Goal: Task Accomplishment & Management: Complete application form

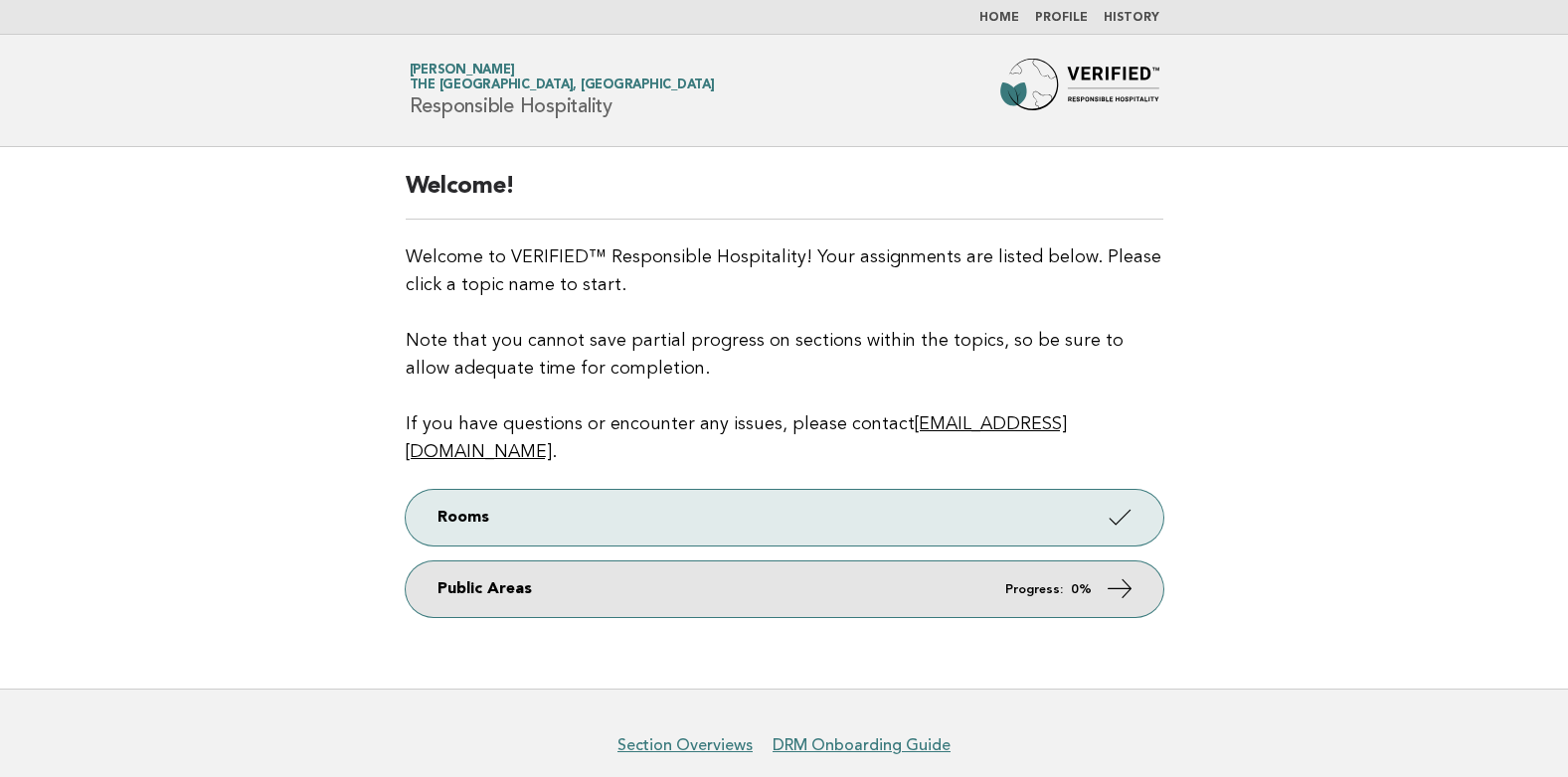
click at [832, 569] on link "Public Areas Progress: 0%" at bounding box center [785, 589] width 758 height 56
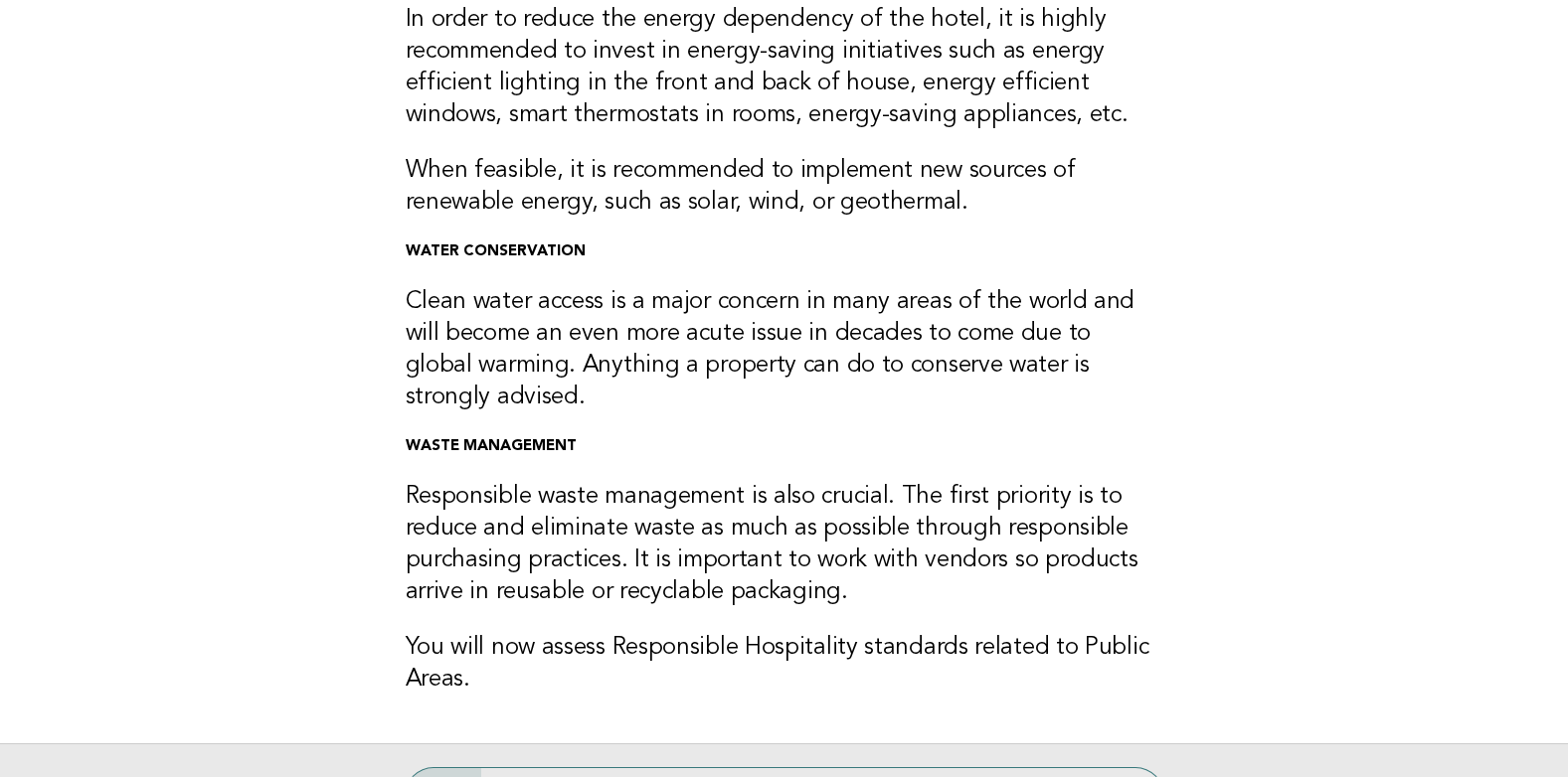
scroll to position [567, 0]
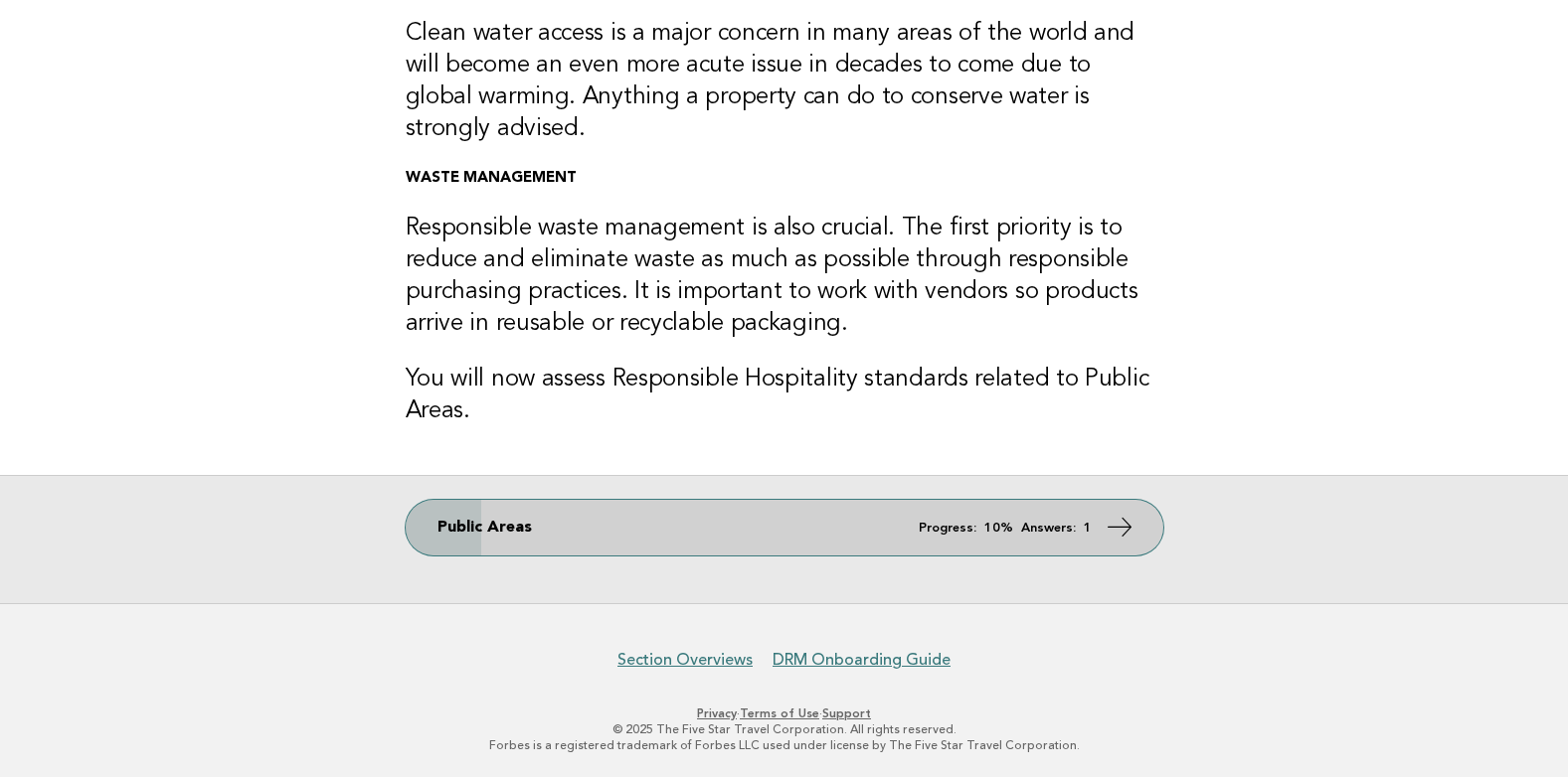
click at [968, 528] on em "Progress:" at bounding box center [948, 528] width 58 height 13
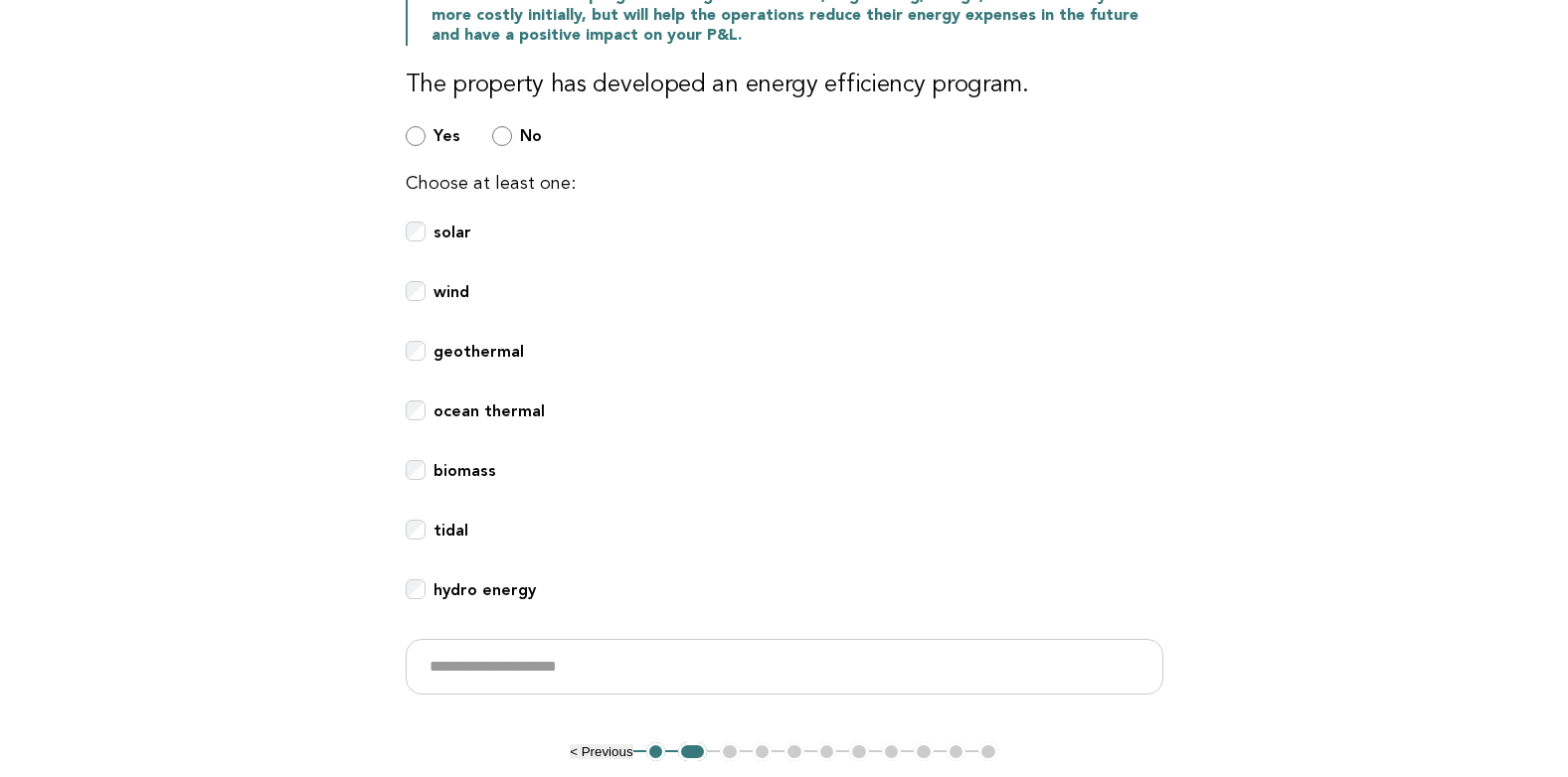
scroll to position [696, 0]
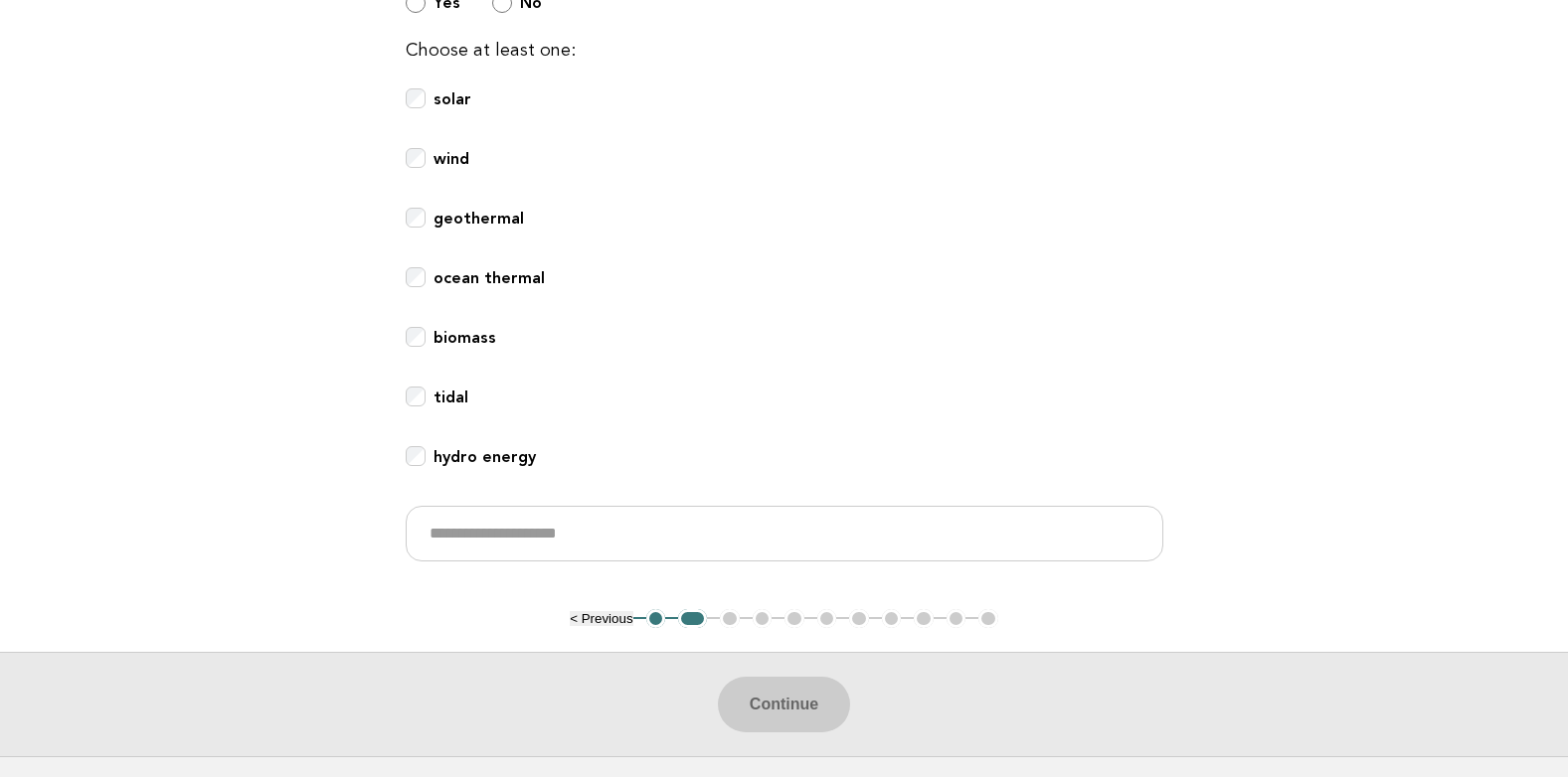
click at [727, 609] on ul "< Previous 1 2 3 4 5 6 7 8 9 10 11" at bounding box center [784, 619] width 429 height 20
click at [724, 609] on ul "< Previous 1 2 3 4 5 6 7 8 9 10 11" at bounding box center [784, 619] width 429 height 20
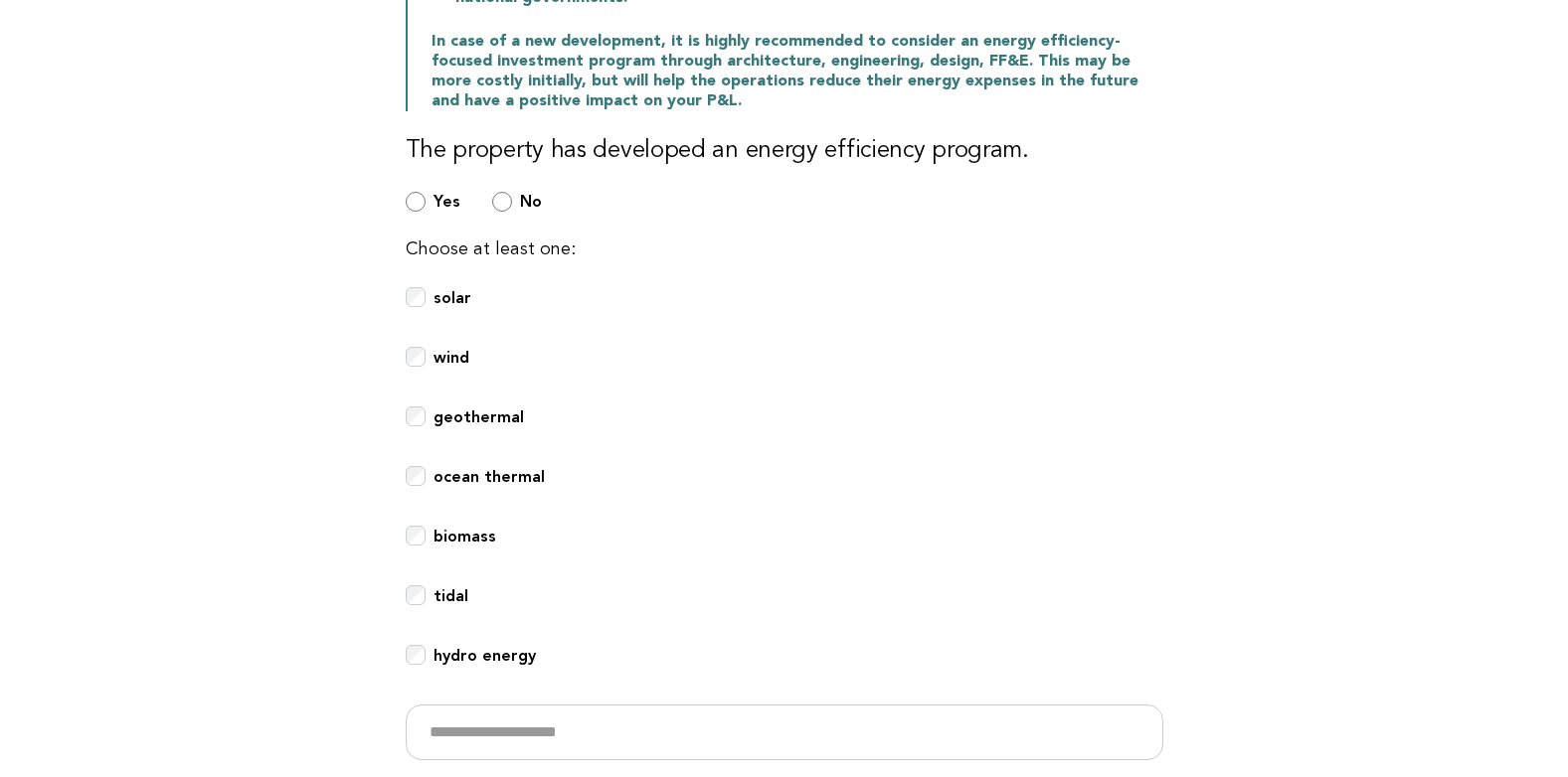
click at [922, 407] on div "geothermal" at bounding box center [785, 429] width 758 height 44
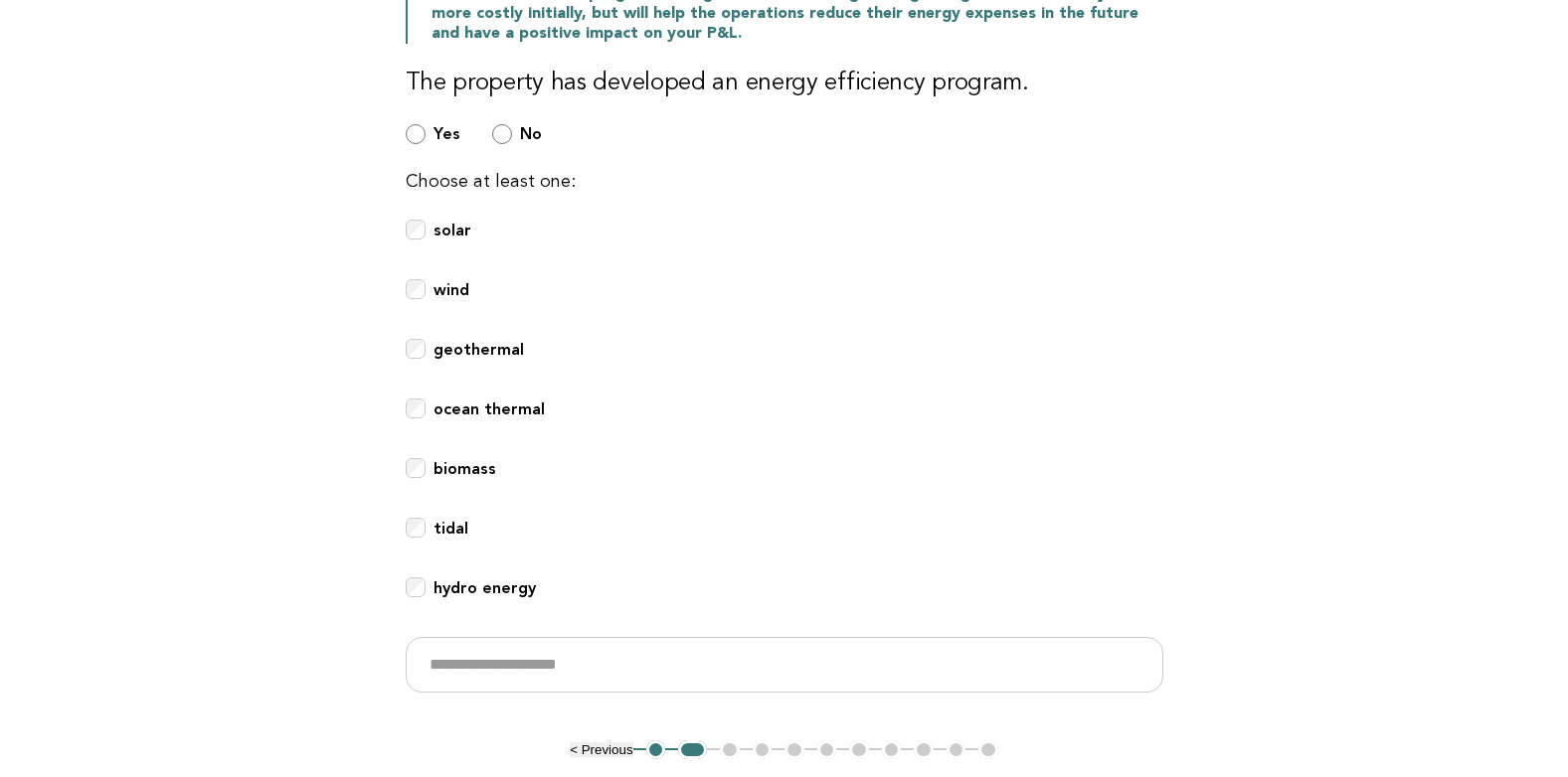
scroll to position [530, 0]
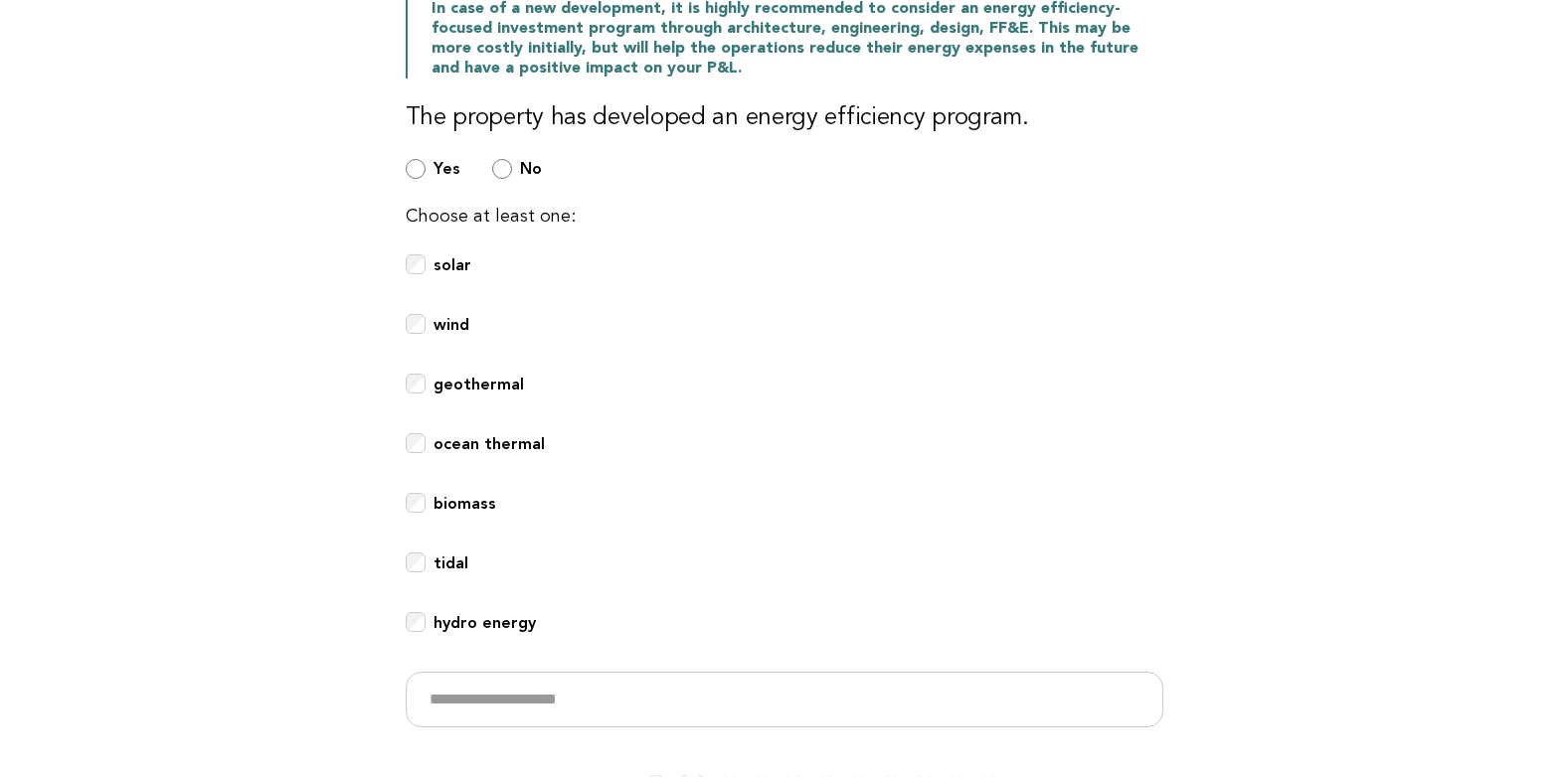
click at [1010, 349] on div "Choose at least one: solar wind geothermal ocean thermal biomass tidal hydro en…" at bounding box center [785, 465] width 758 height 525
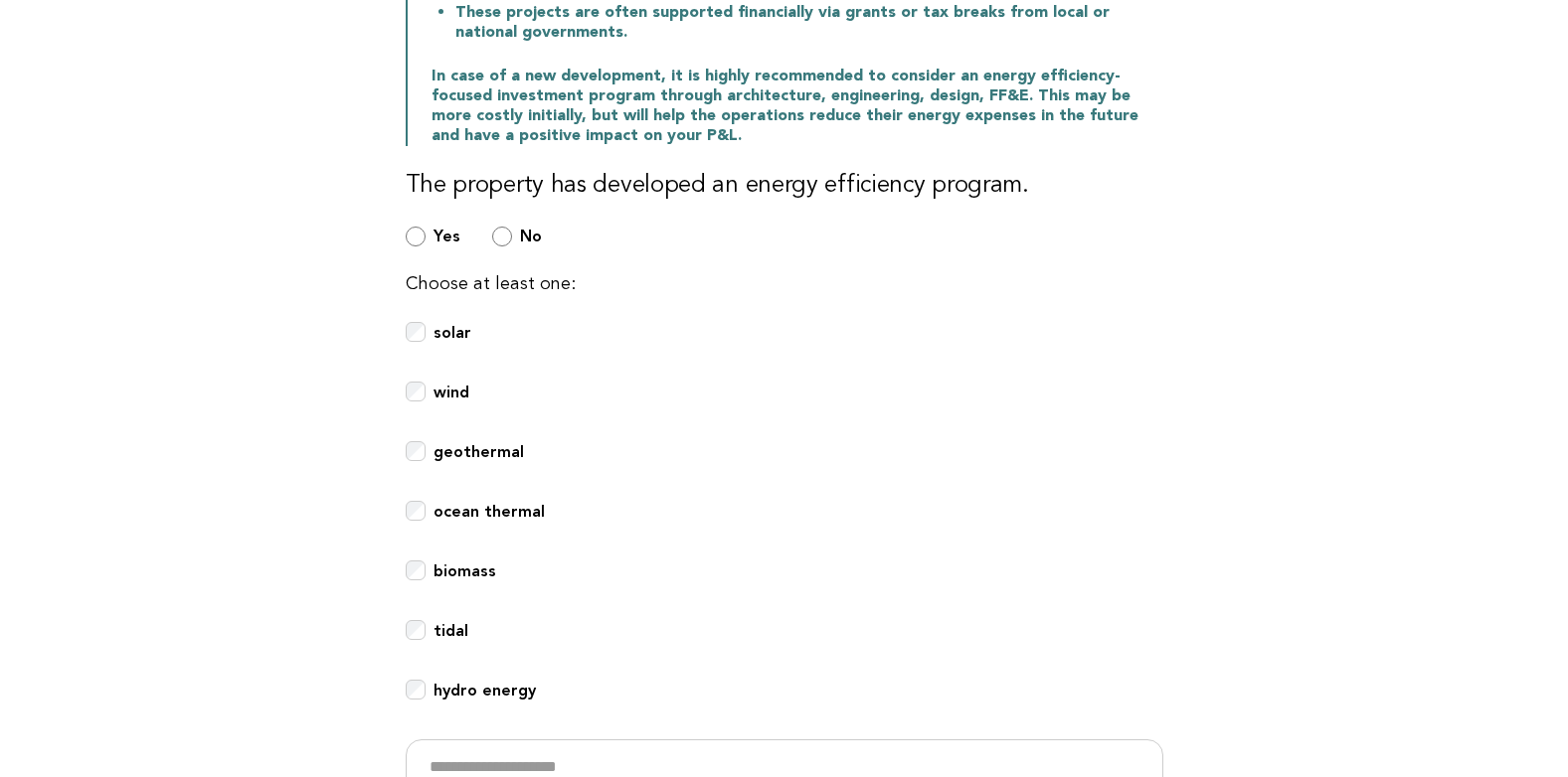
scroll to position [497, 0]
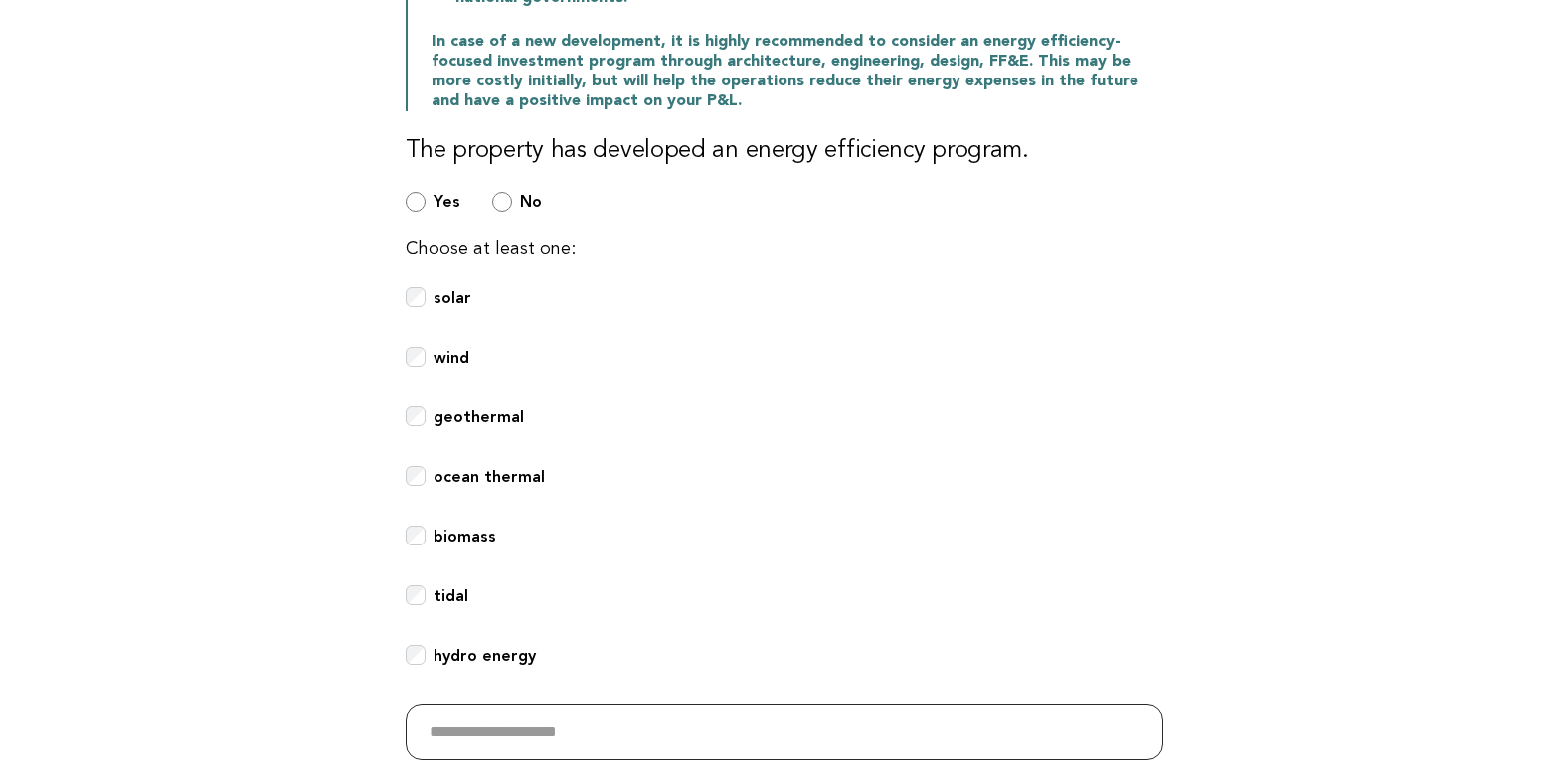
click at [449, 714] on input "text" at bounding box center [785, 733] width 758 height 56
click at [1153, 347] on div "wind" at bounding box center [785, 369] width 758 height 44
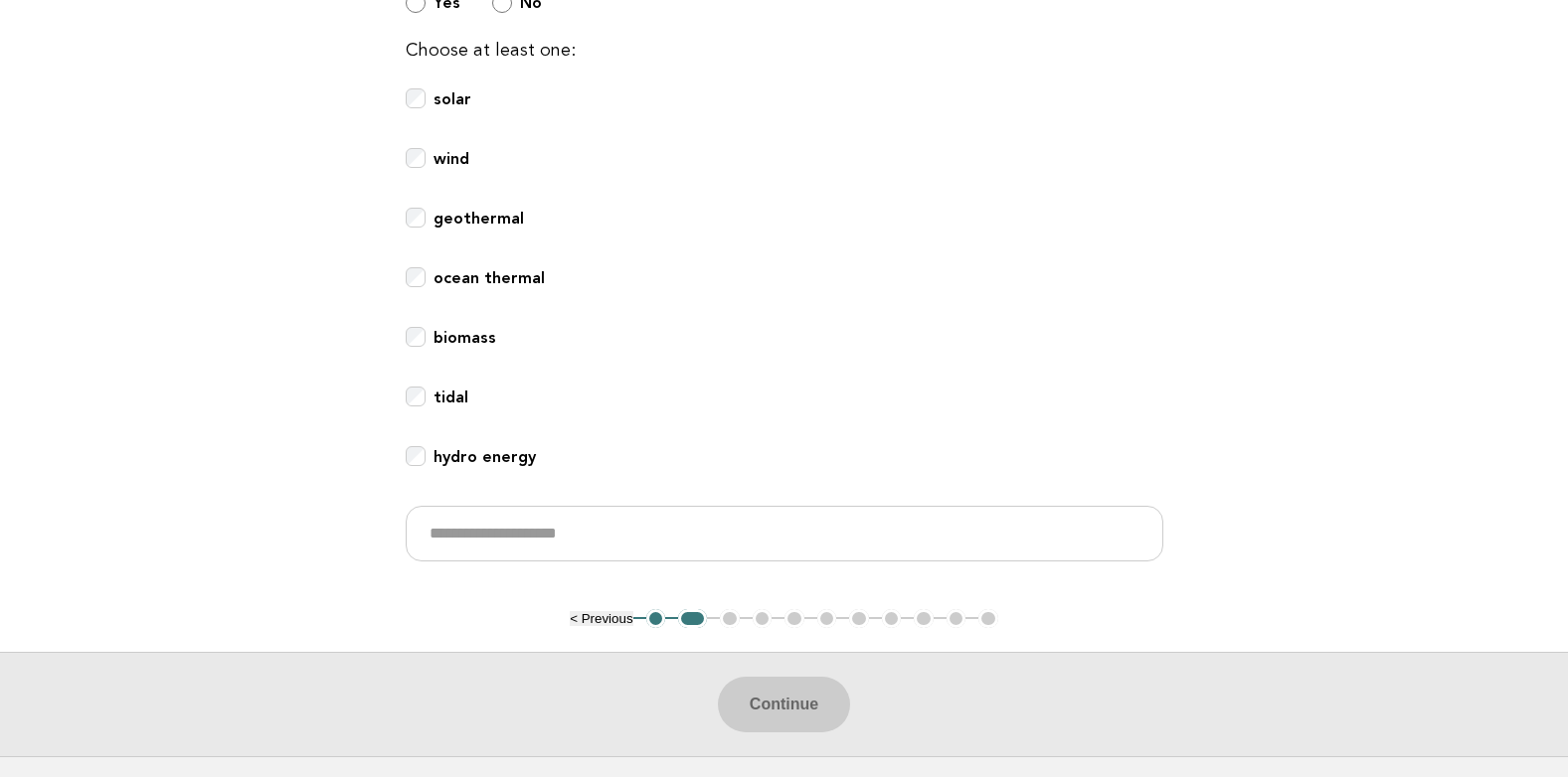
scroll to position [398, 0]
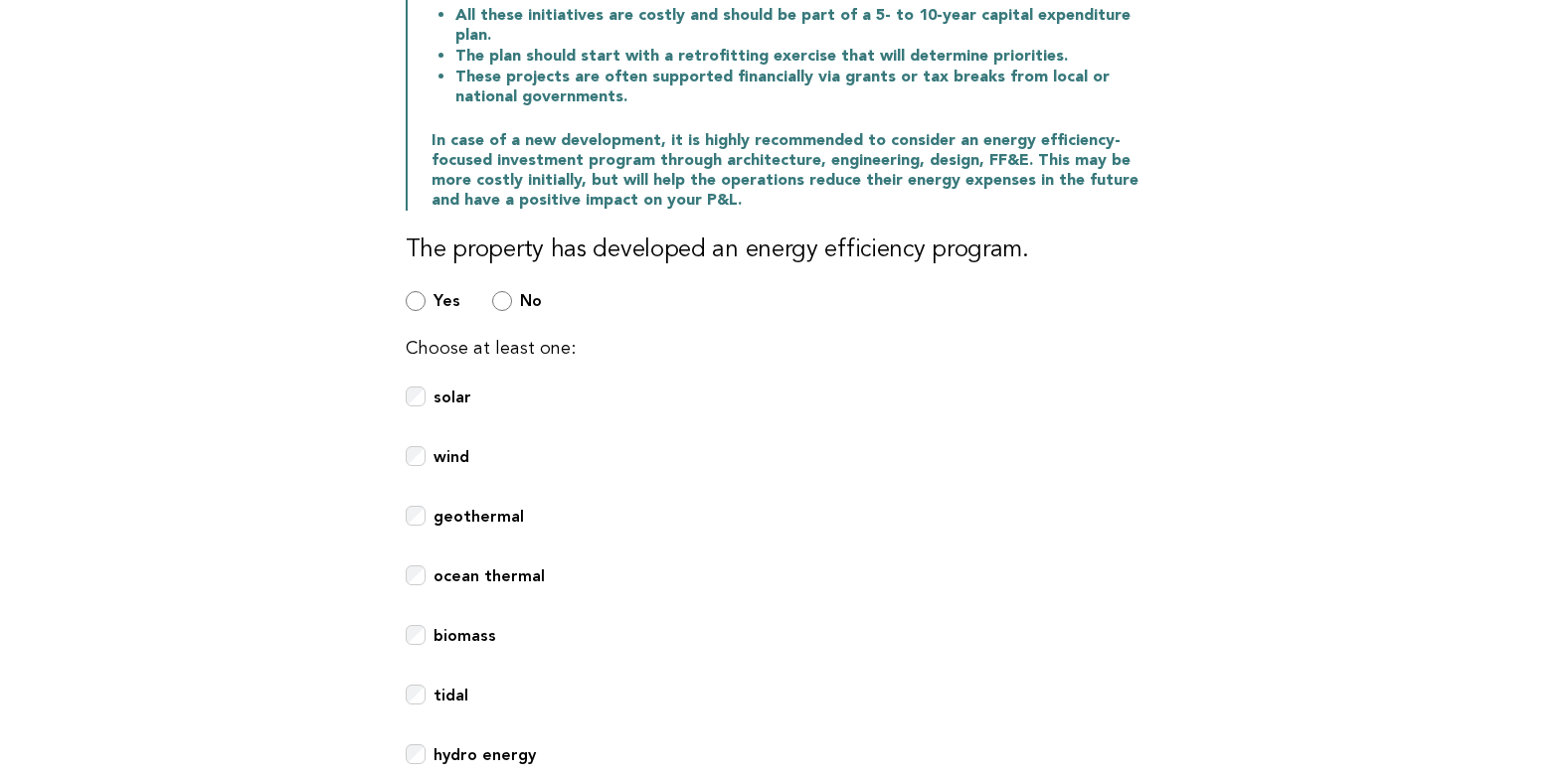
click at [1257, 390] on main "Public Areas Need Help? Energy Efficiency Programs Every effort to eliminate fo…" at bounding box center [784, 402] width 1568 height 1306
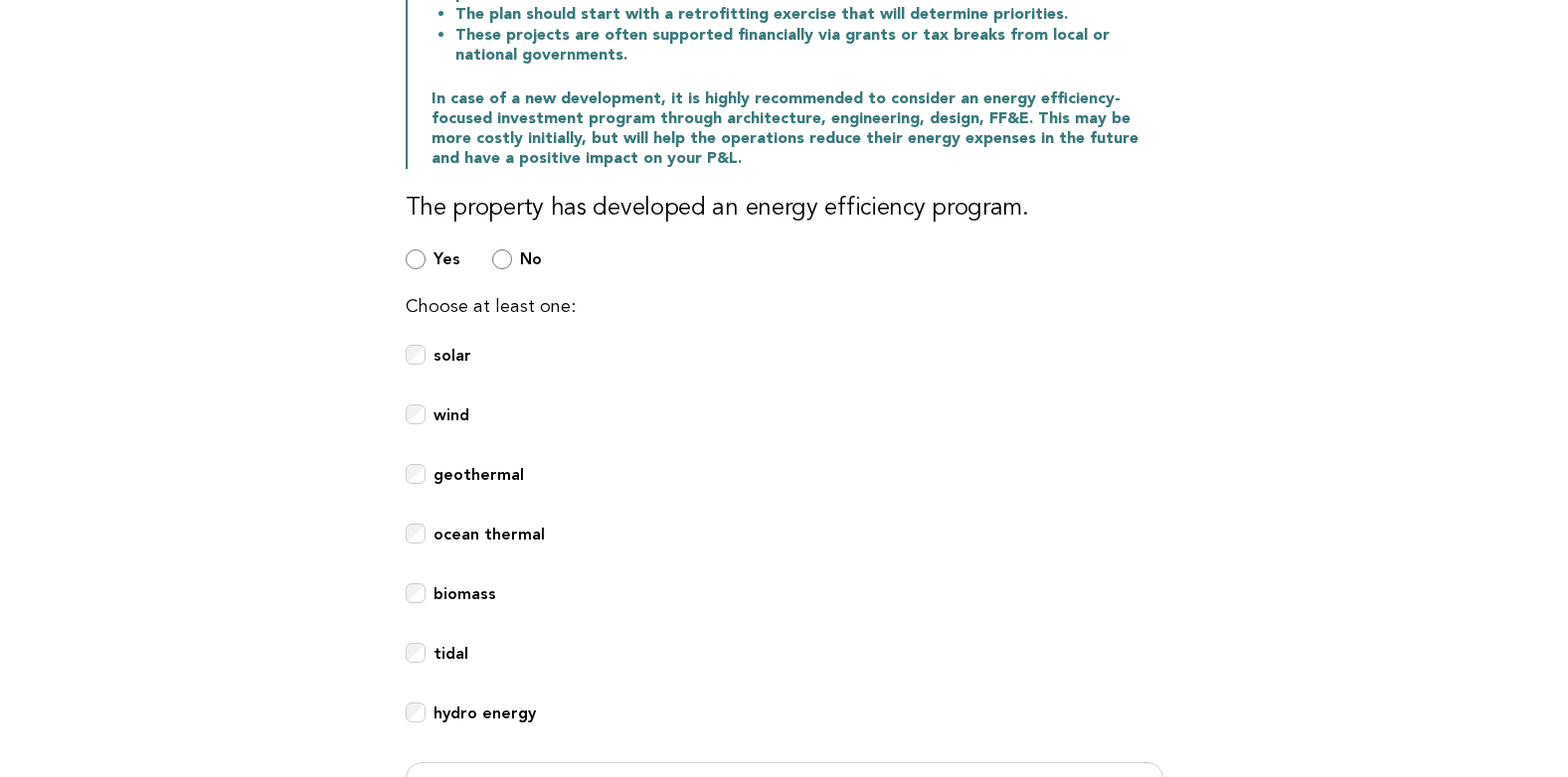
scroll to position [497, 0]
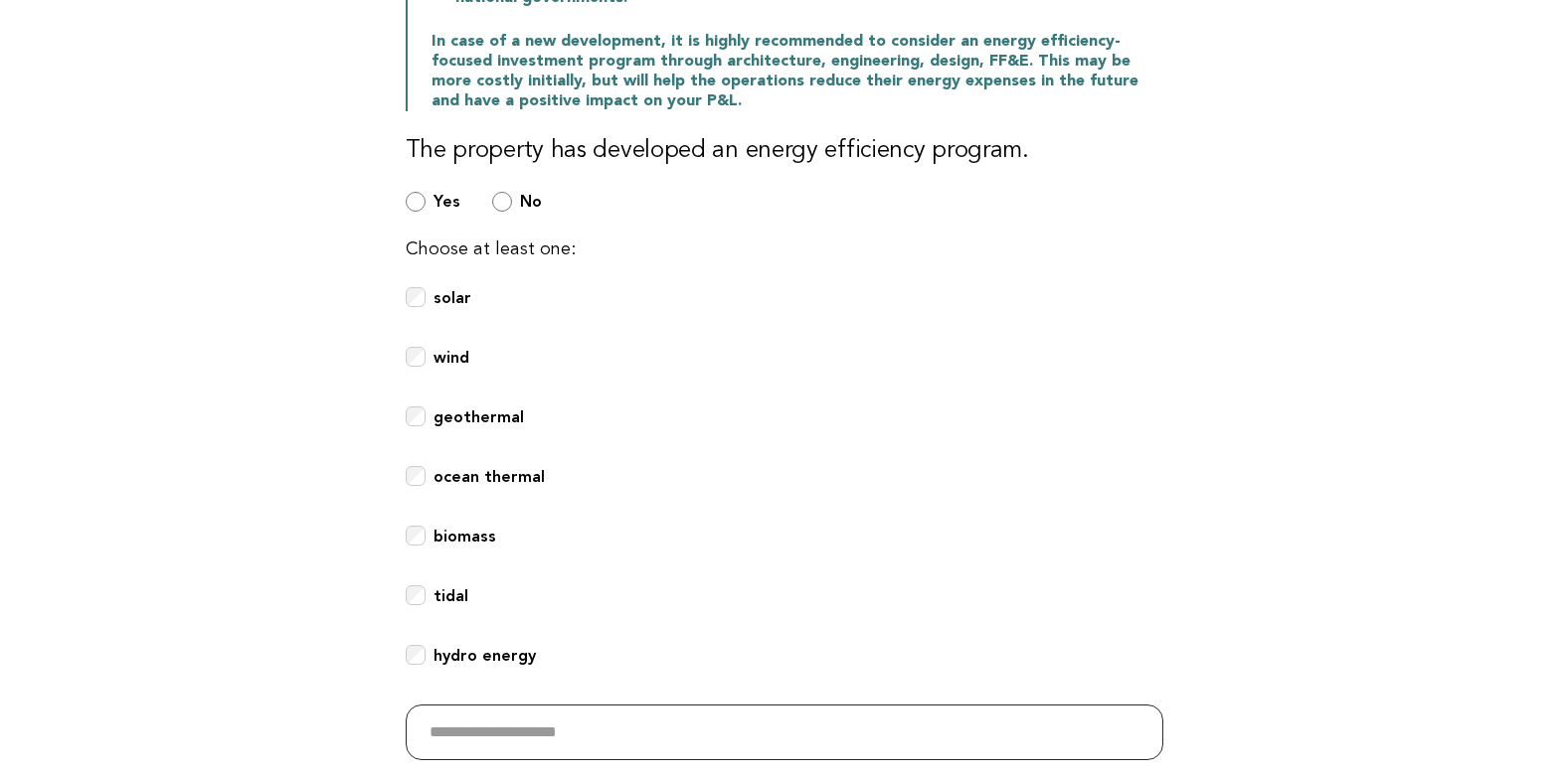
click at [639, 705] on input "text" at bounding box center [785, 733] width 758 height 56
click at [566, 719] on input "text" at bounding box center [785, 733] width 758 height 56
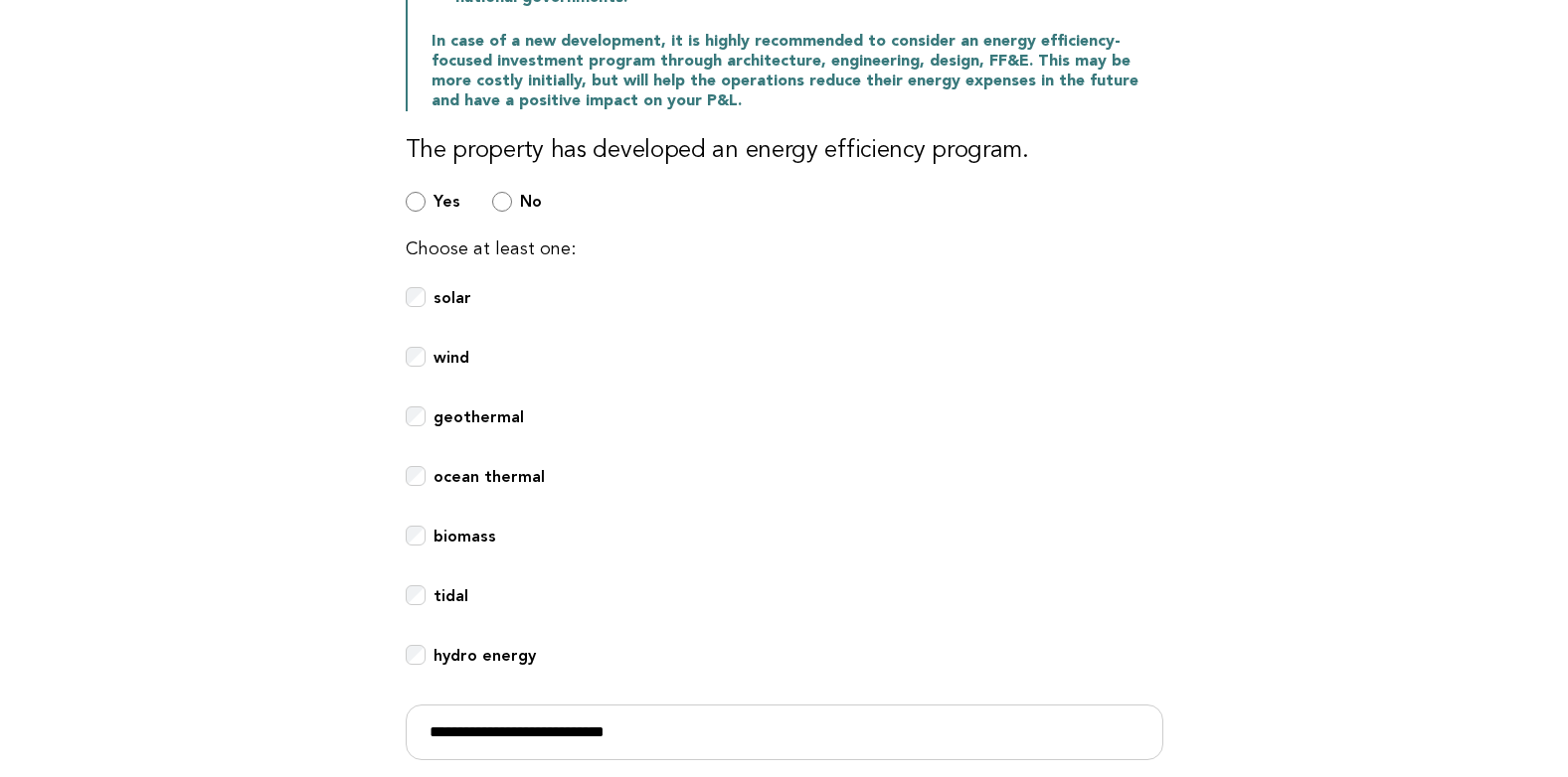
click at [905, 483] on div "ocean thermal" at bounding box center [785, 488] width 758 height 44
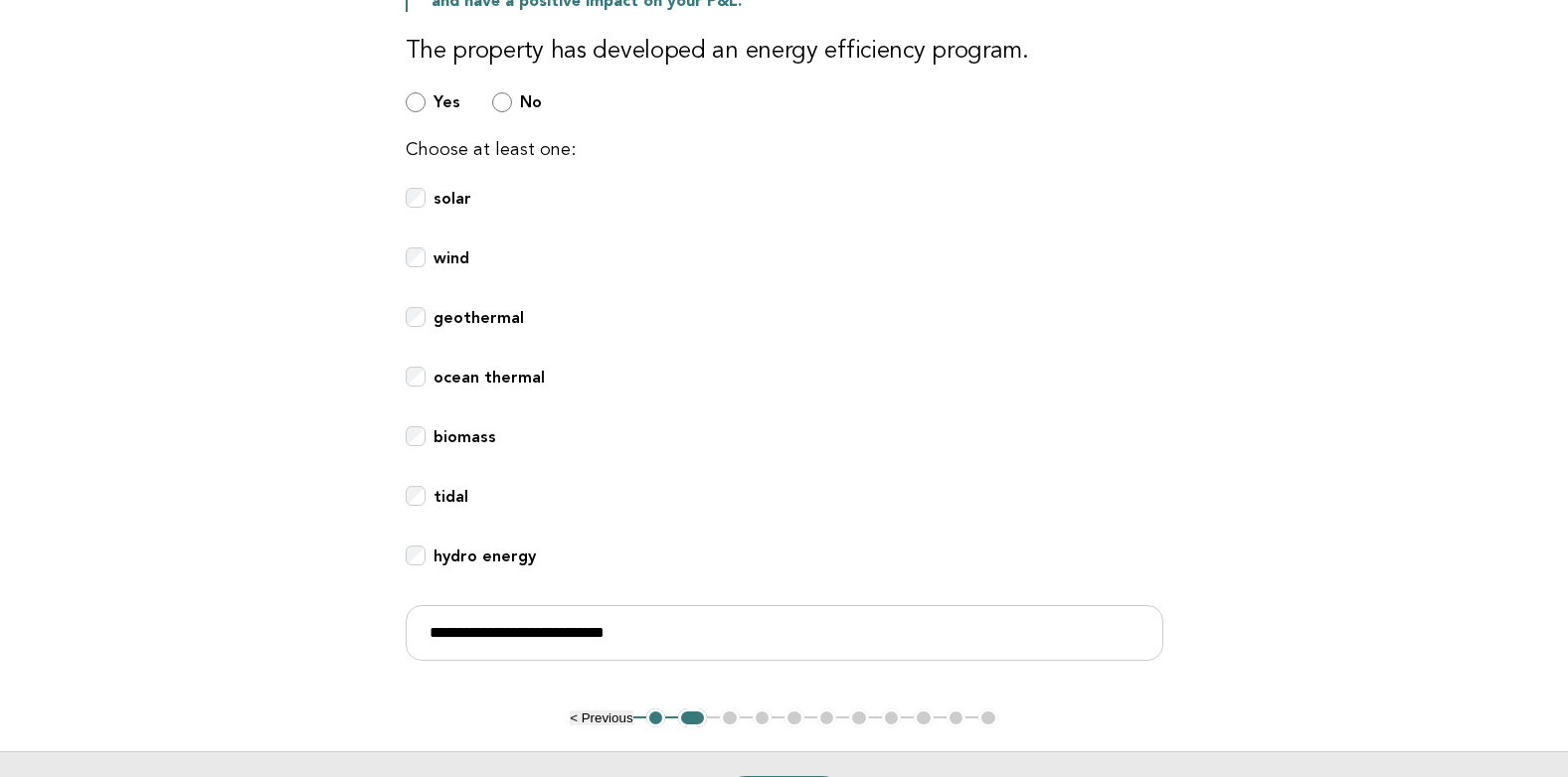
scroll to position [696, 0]
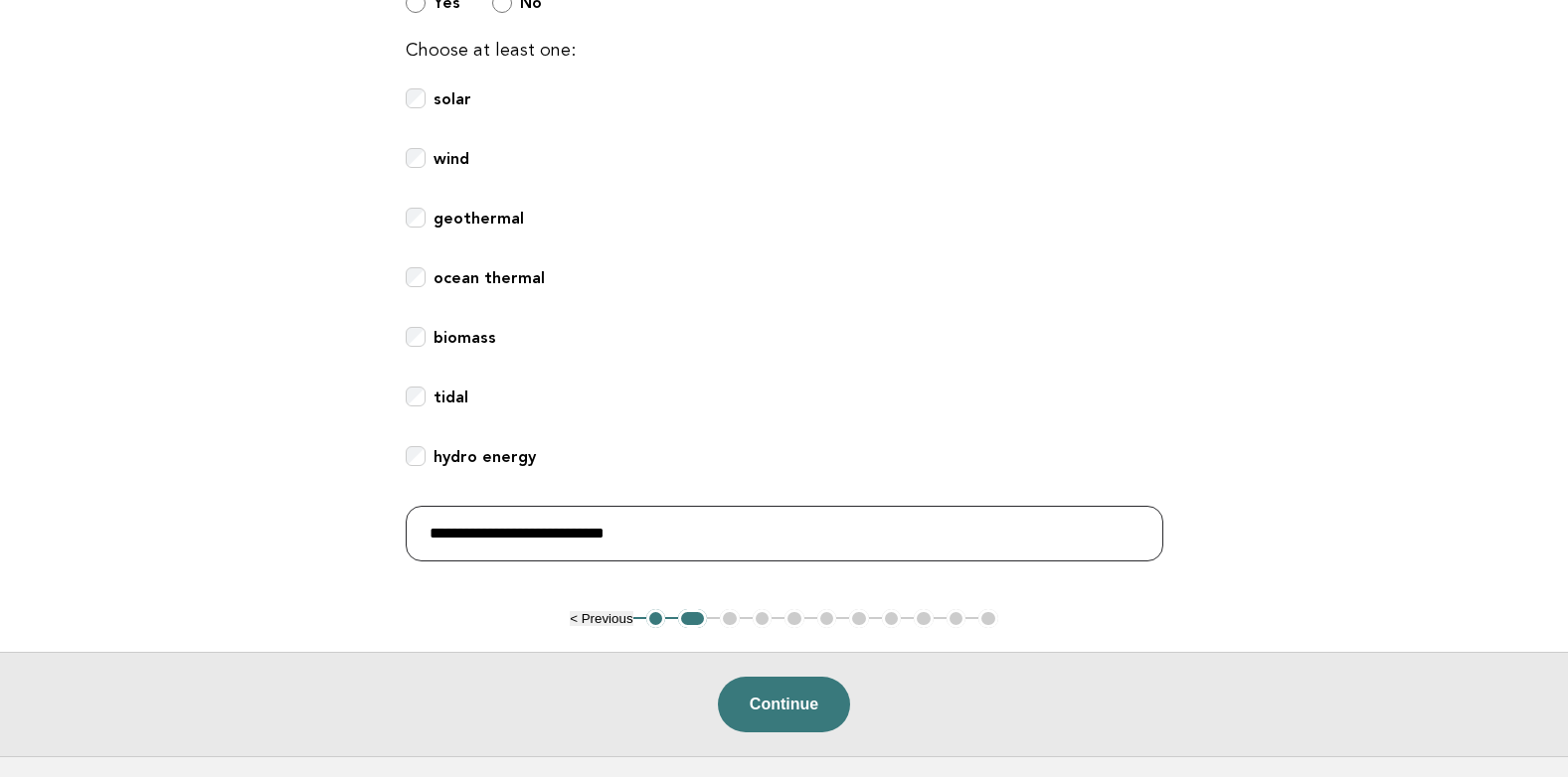
click at [696, 516] on input "**********" at bounding box center [785, 534] width 758 height 56
type input "**********"
drag, startPoint x: 697, startPoint y: 513, endPoint x: 318, endPoint y: 498, distance: 379.3
click at [318, 498] on main "Public Areas Need Help? Energy Efficiency Programs Every effort to eliminate fo…" at bounding box center [784, 104] width 1568 height 1306
click at [242, 454] on main "Public Areas Need Help? Energy Efficiency Programs Every effort to eliminate fo…" at bounding box center [784, 104] width 1568 height 1306
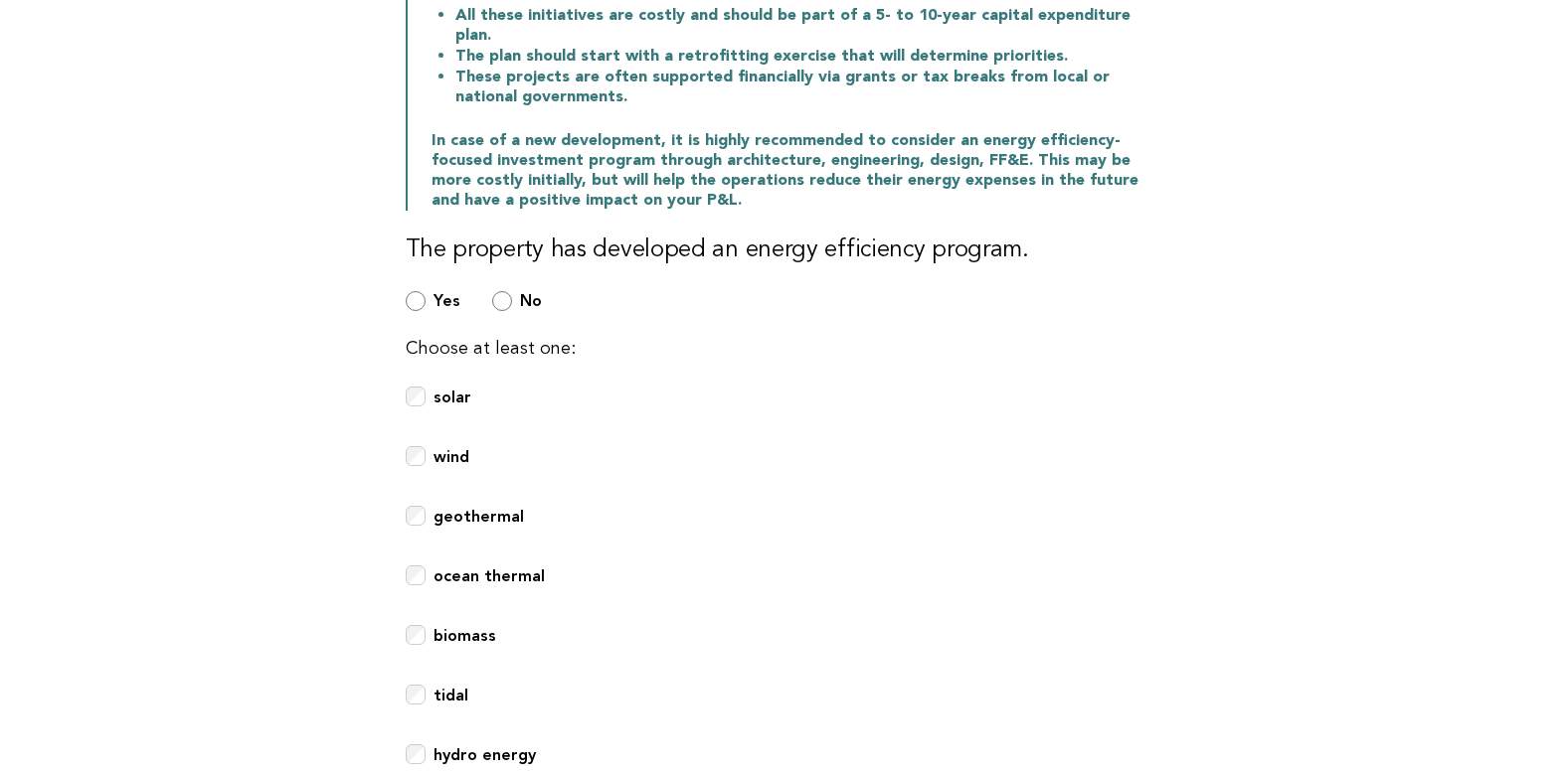
scroll to position [279, 0]
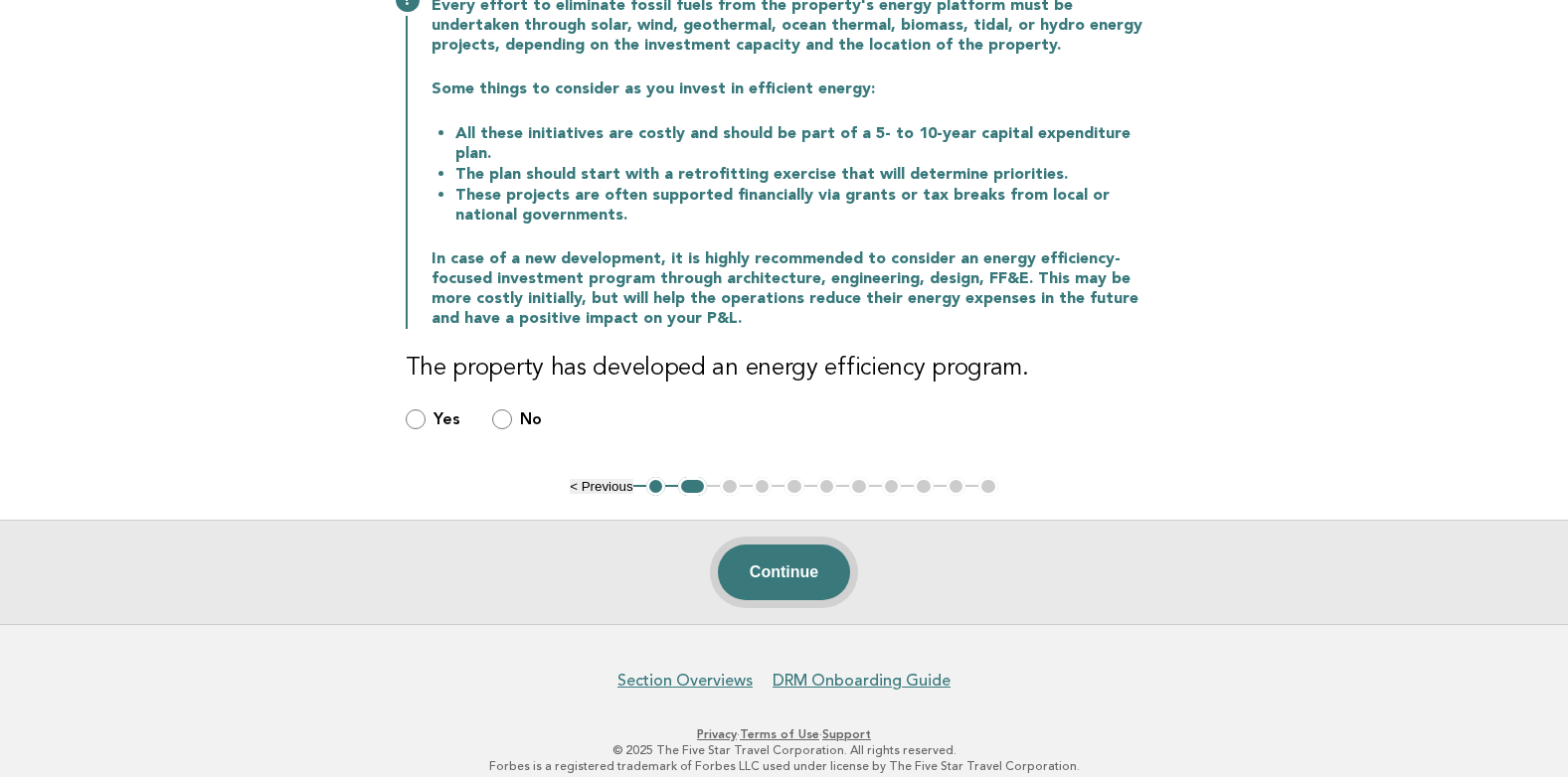
click at [803, 548] on button "Continue" at bounding box center [784, 573] width 133 height 56
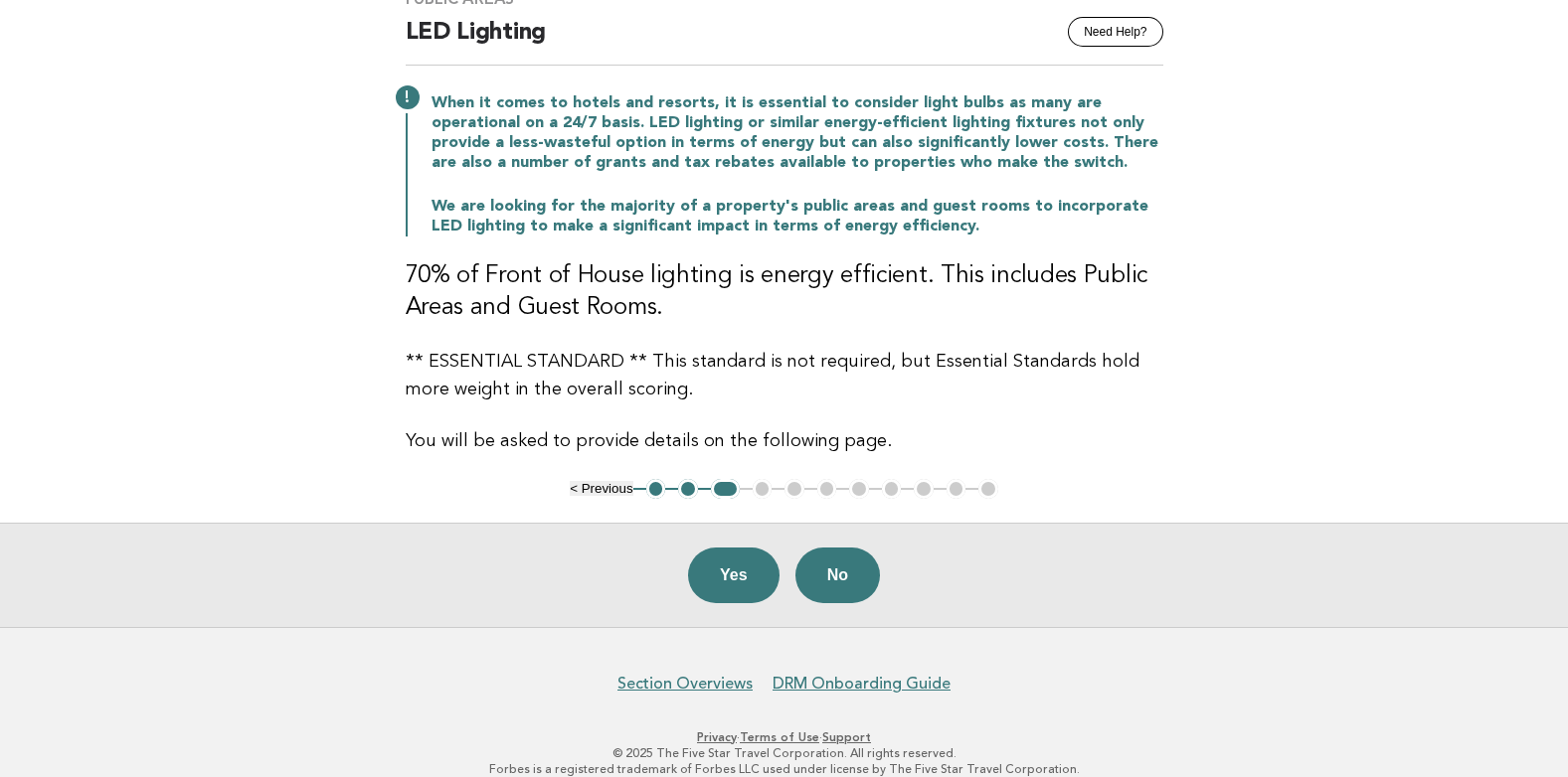
scroll to position [198, 0]
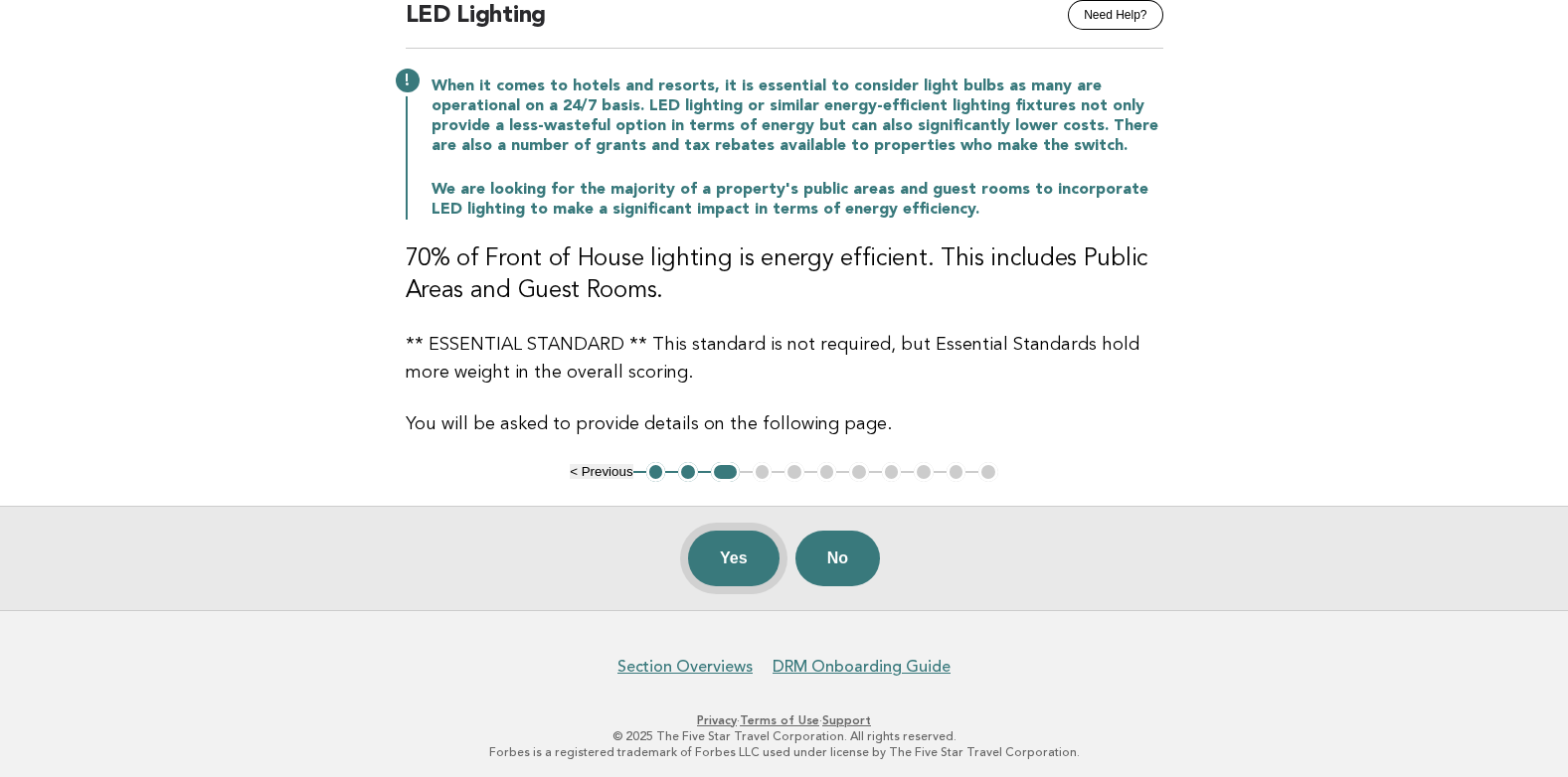
click at [732, 562] on button "Yes" at bounding box center [734, 559] width 92 height 56
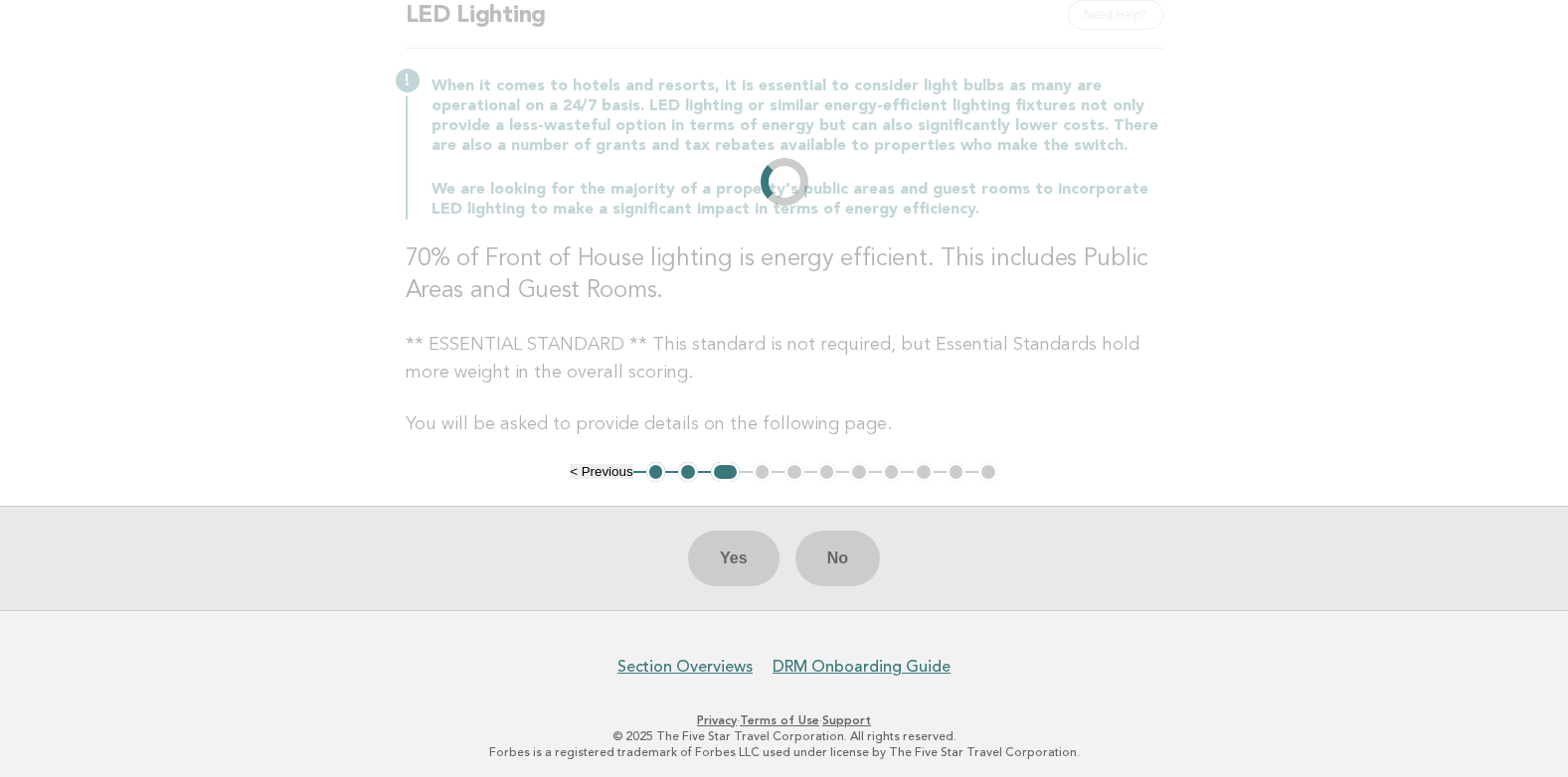
scroll to position [0, 0]
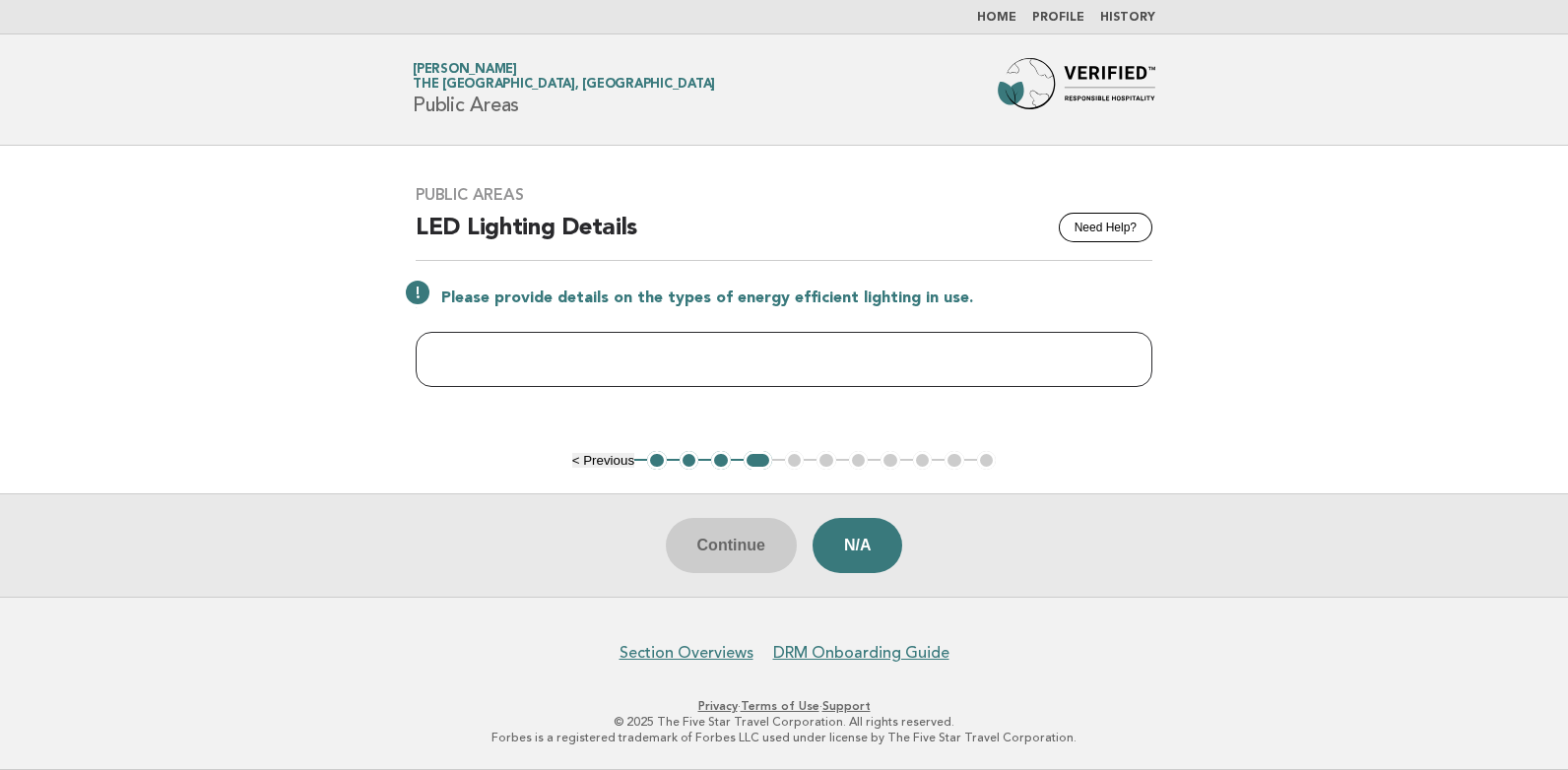
click at [706, 349] on input "text" at bounding box center [784, 360] width 737 height 55
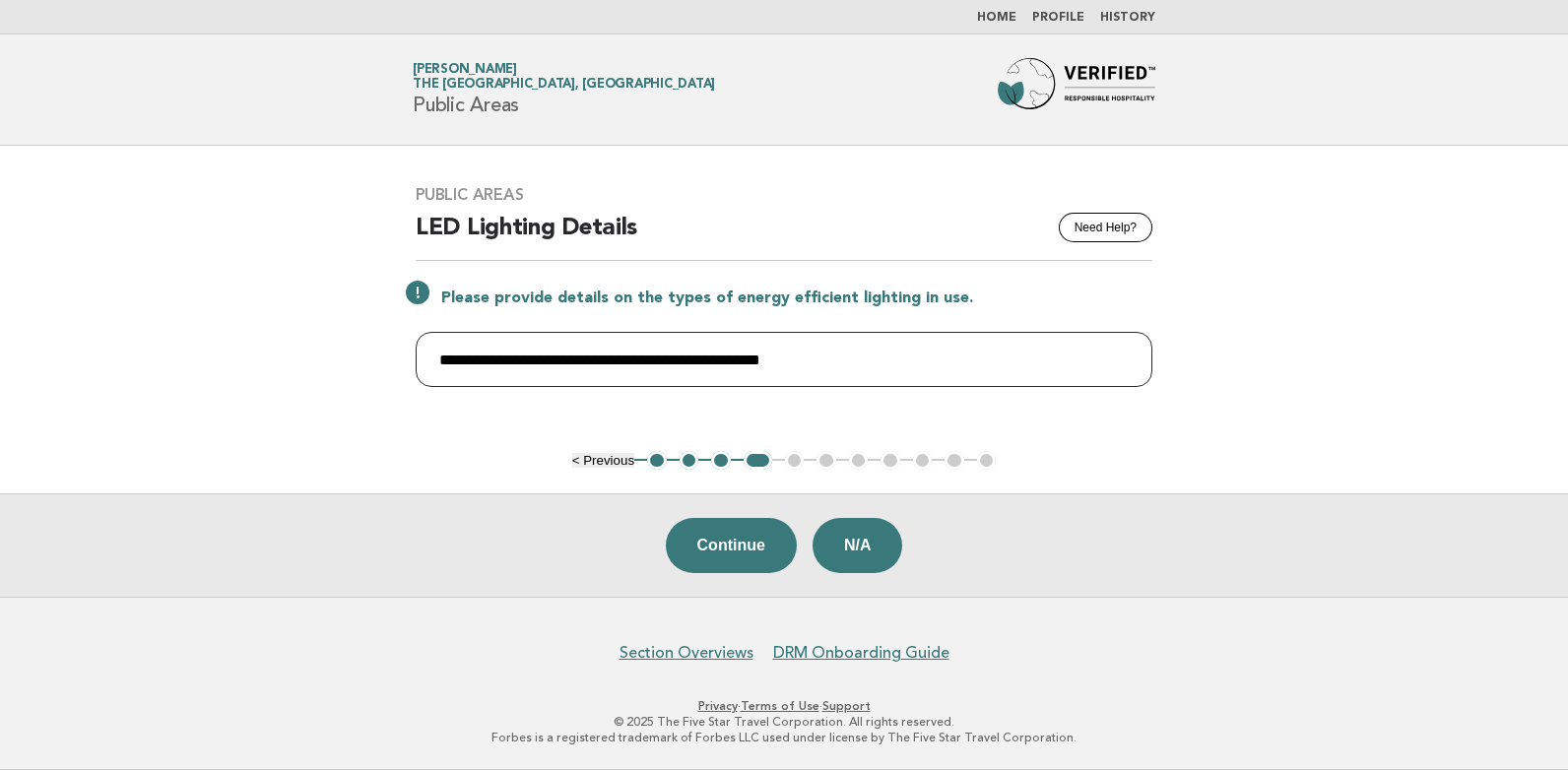
click at [738, 354] on input "**********" at bounding box center [784, 360] width 737 height 55
click at [887, 367] on input "**********" at bounding box center [784, 360] width 737 height 55
type input "**********"
click at [738, 548] on button "Continue" at bounding box center [731, 546] width 131 height 55
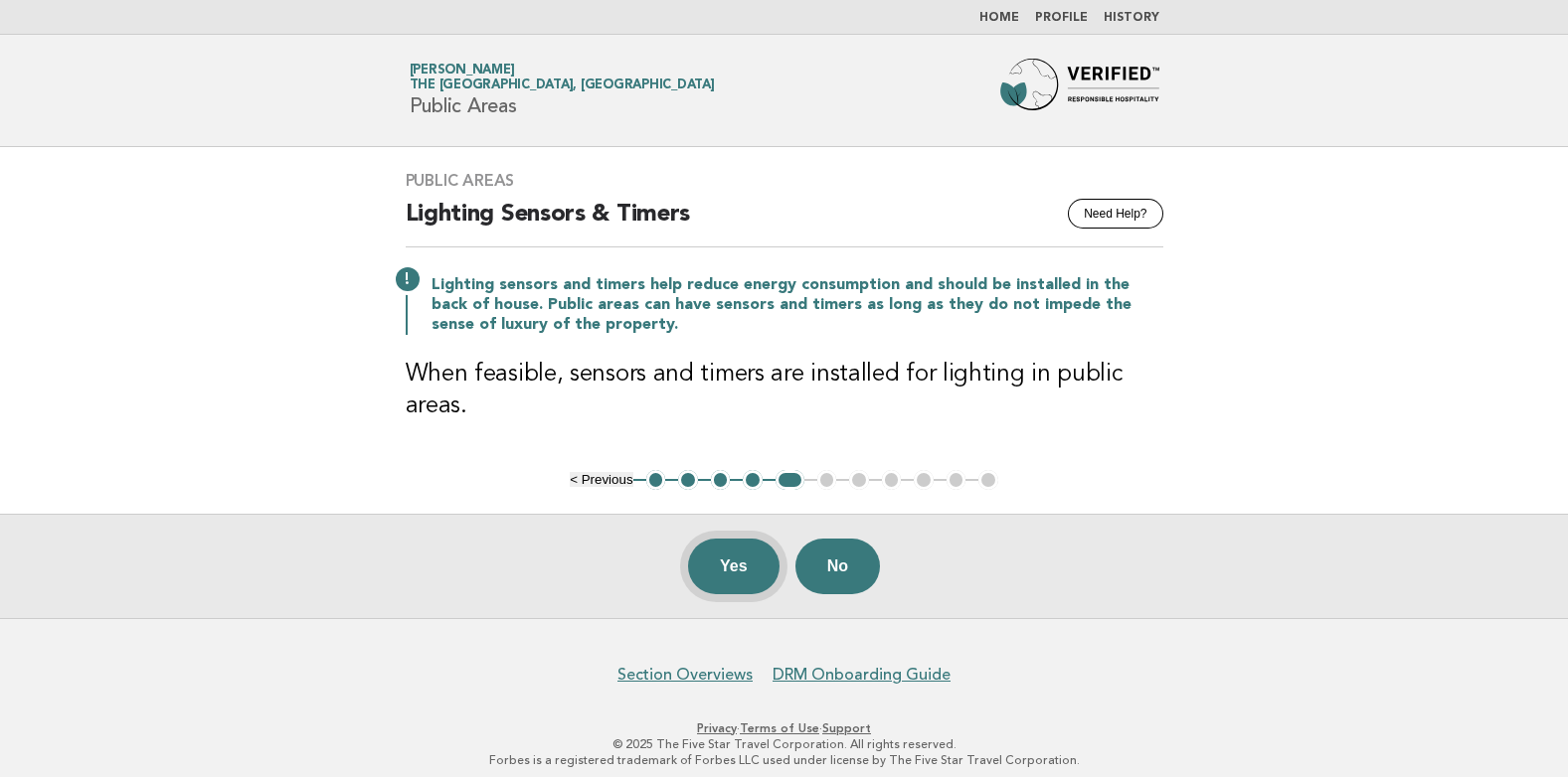
click at [716, 573] on button "Yes" at bounding box center [734, 567] width 92 height 56
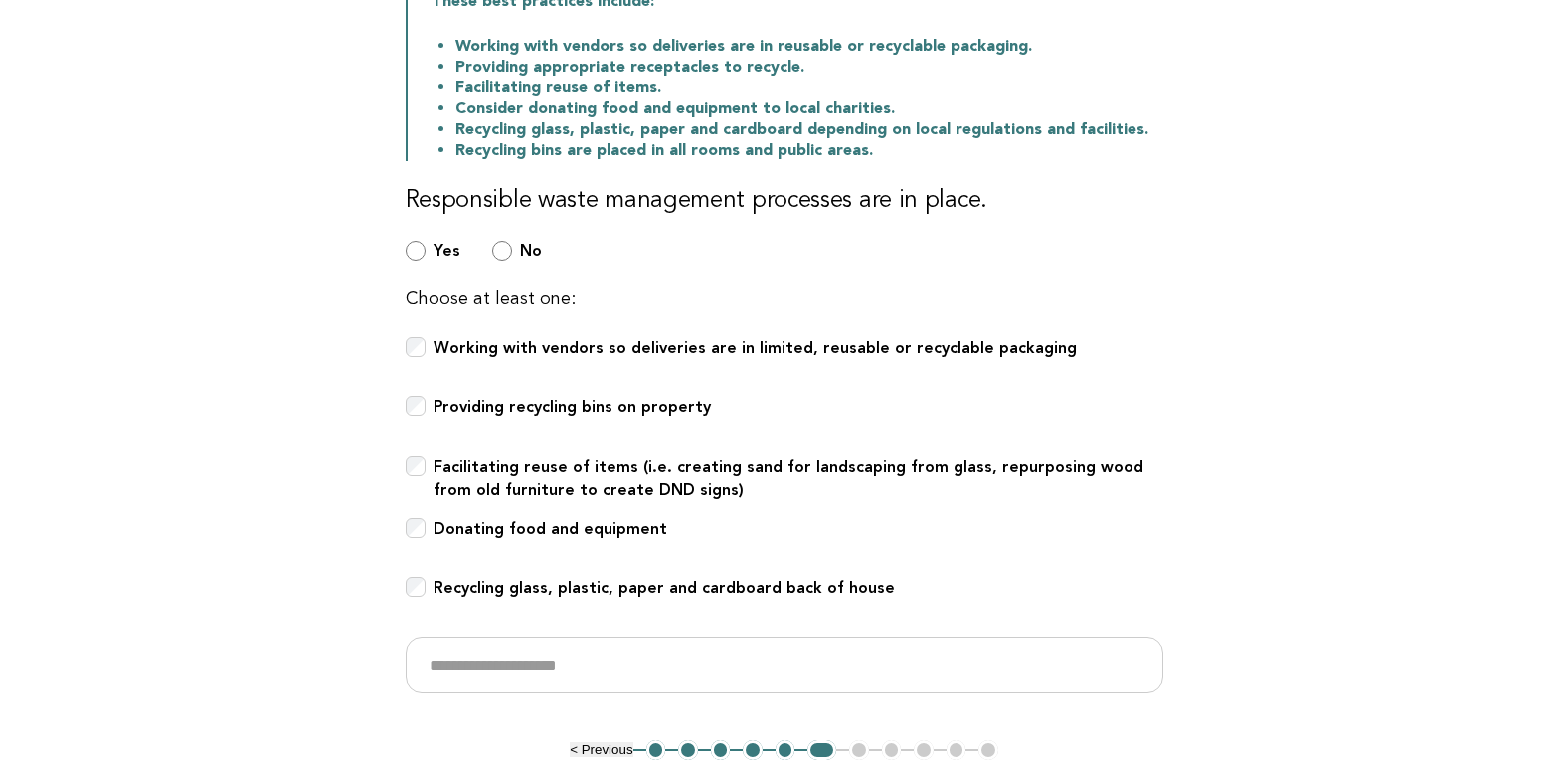
scroll to position [398, 0]
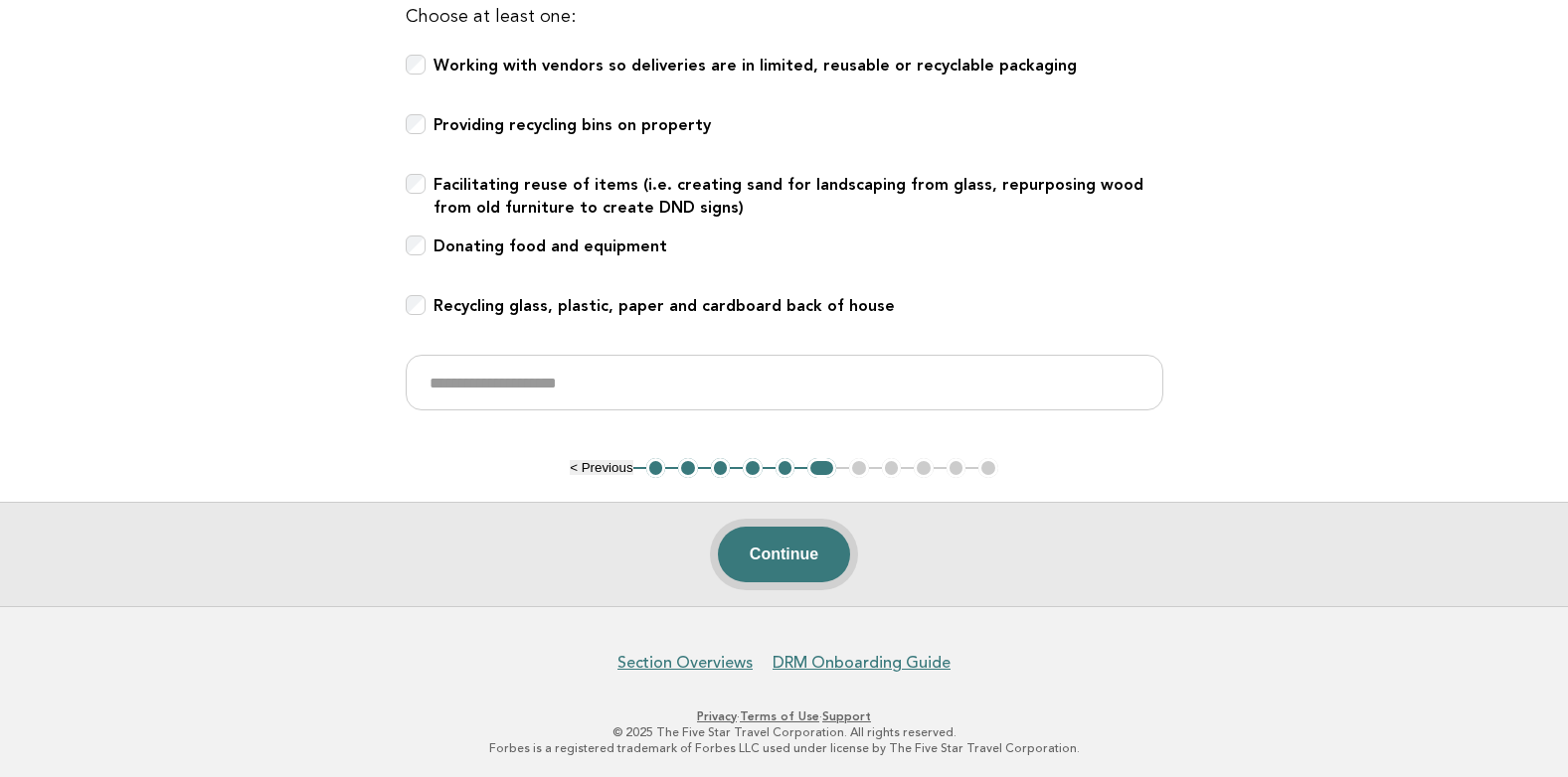
click at [776, 560] on button "Continue" at bounding box center [784, 555] width 133 height 56
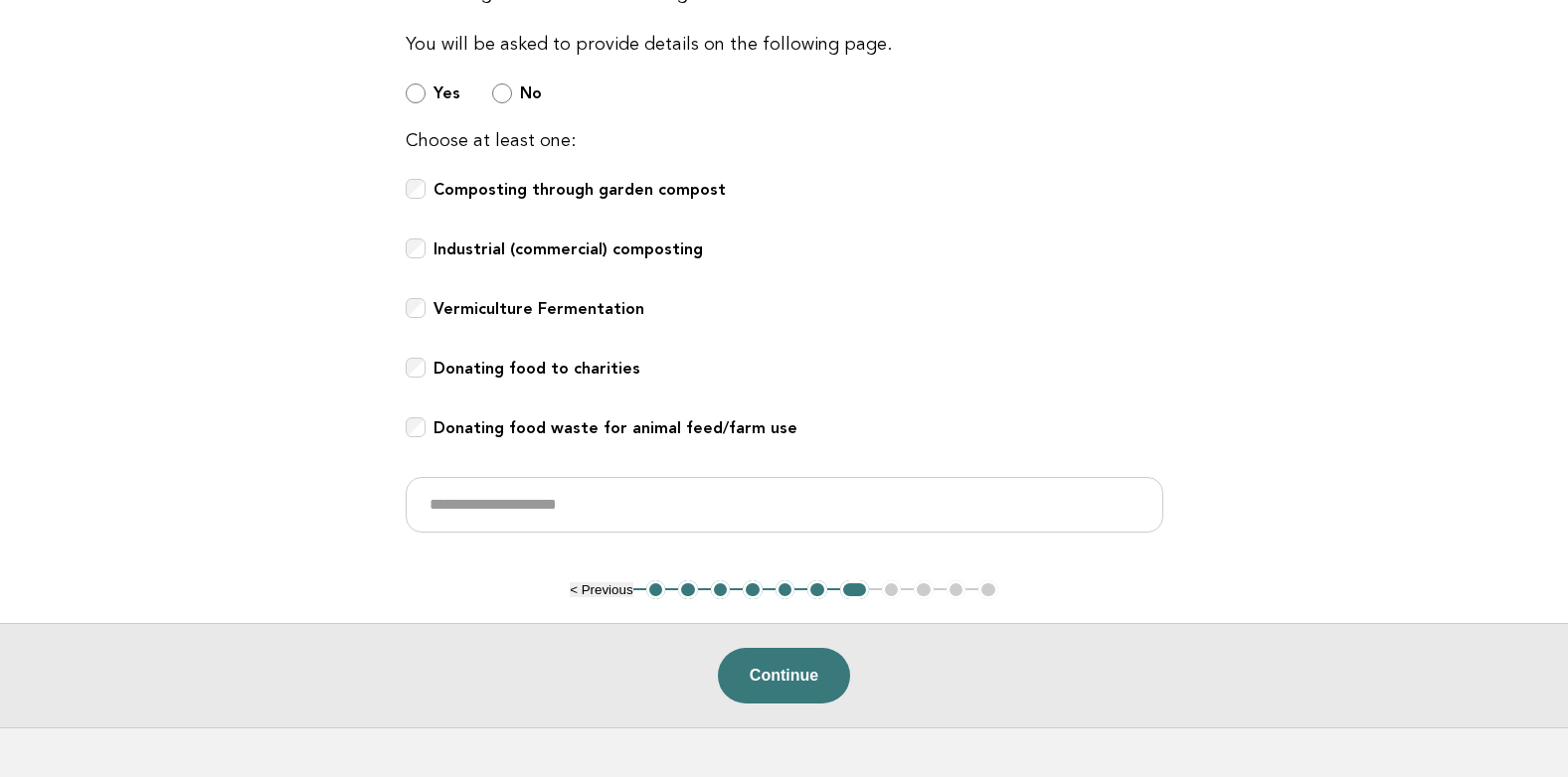
scroll to position [795, 0]
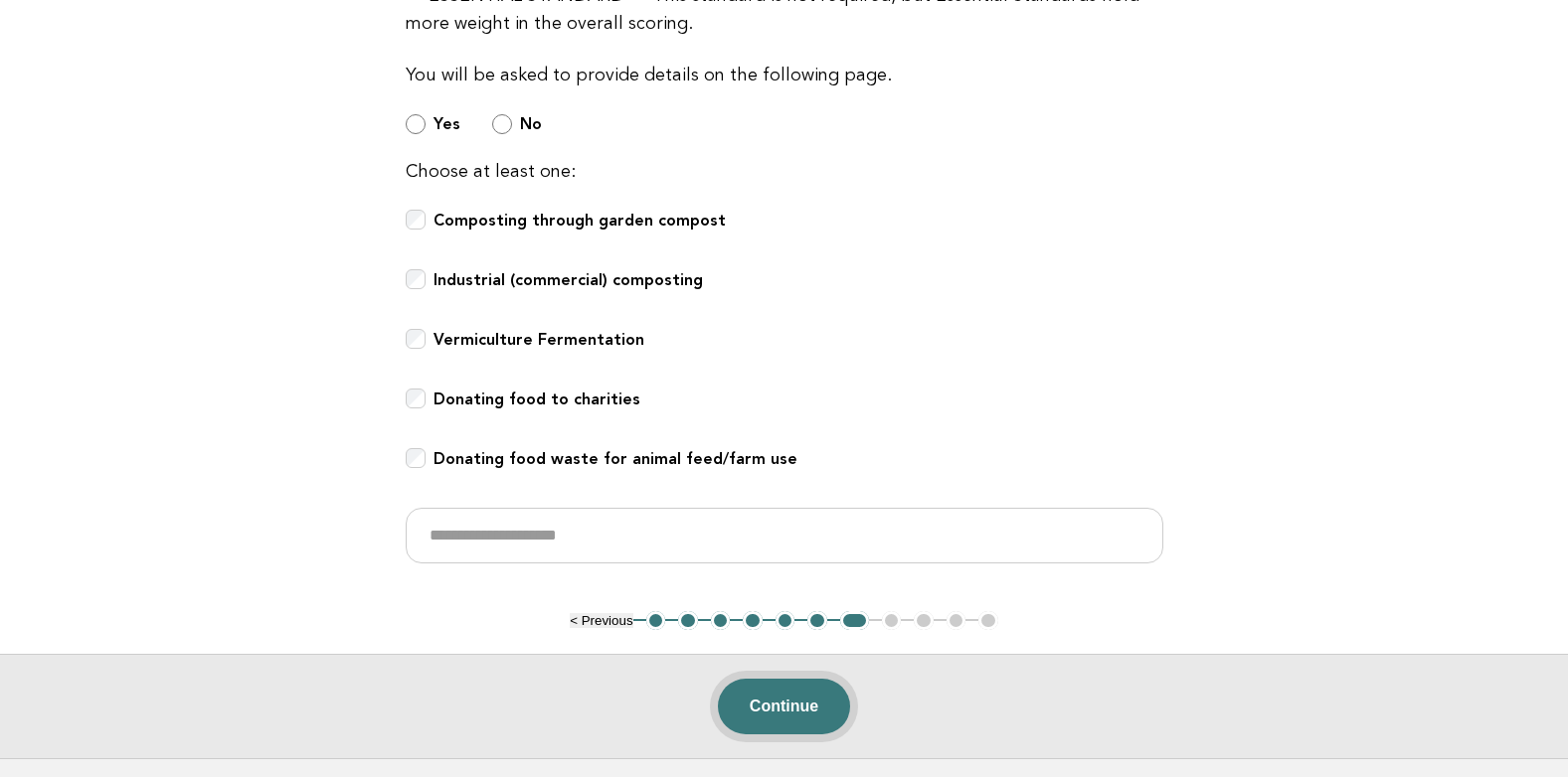
click at [760, 707] on button "Continue" at bounding box center [784, 707] width 133 height 56
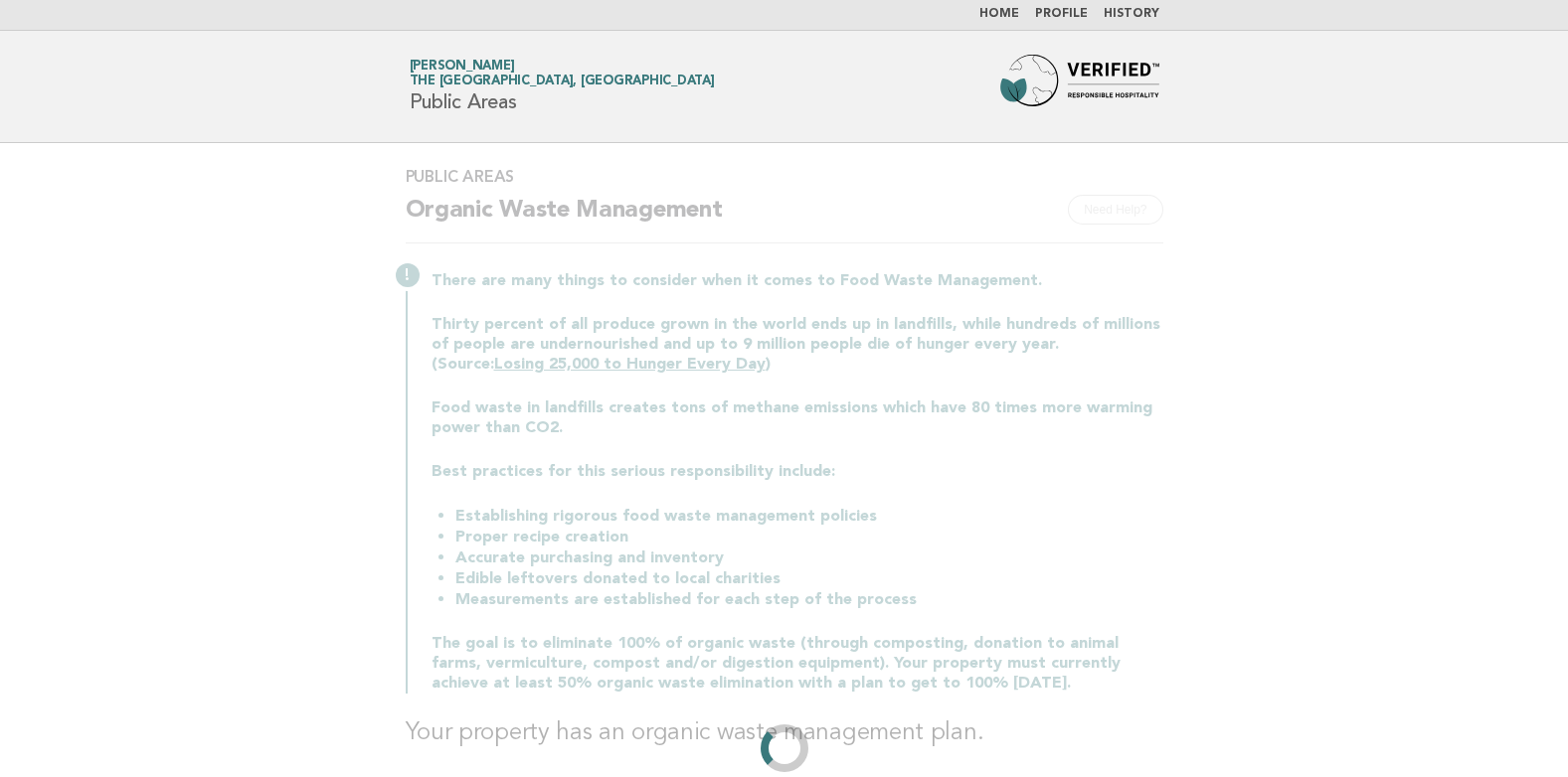
scroll to position [0, 0]
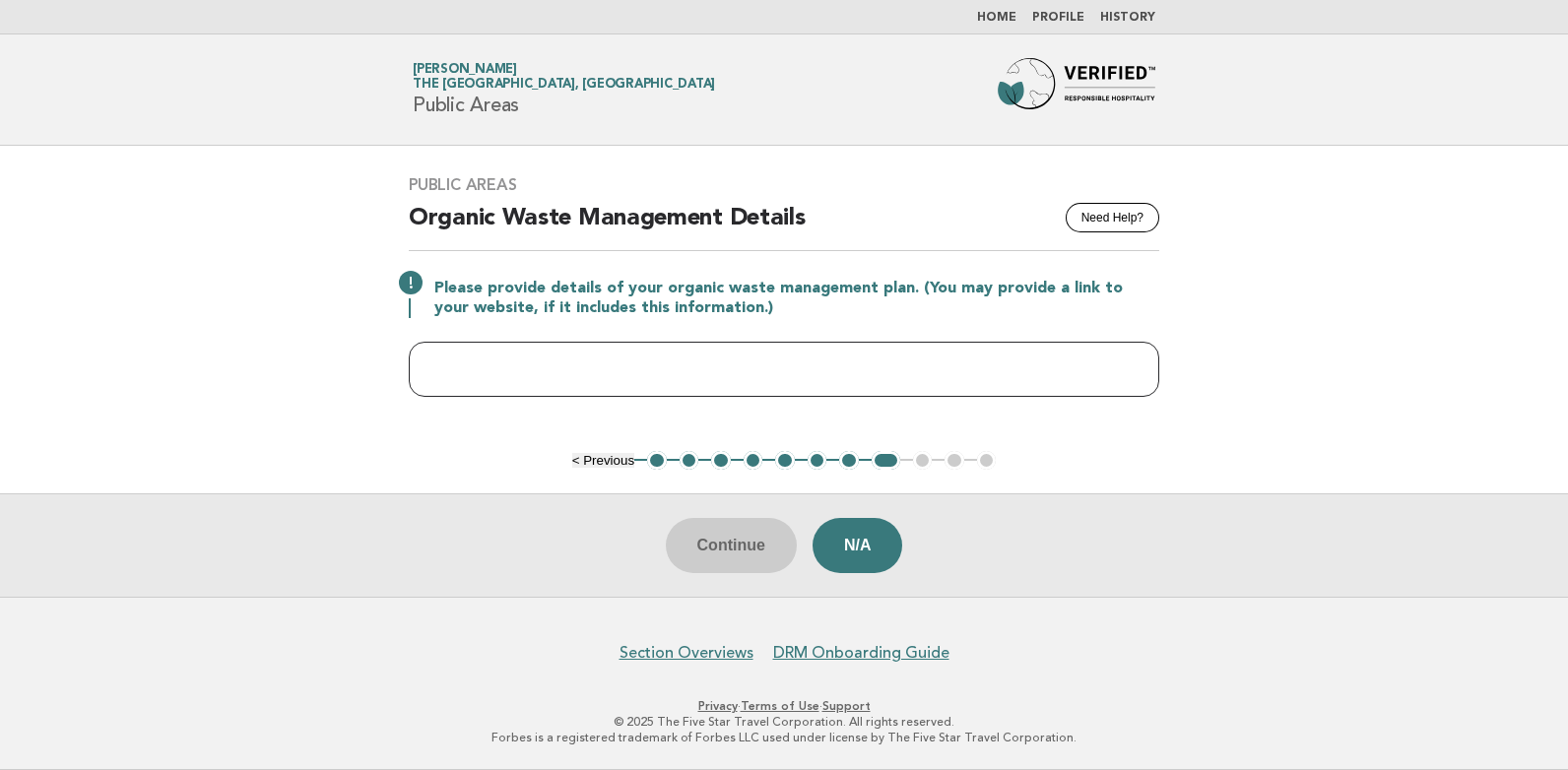
click at [534, 385] on input "text" at bounding box center [784, 370] width 751 height 55
type input "**********"
click at [413, 441] on div "**********" at bounding box center [784, 299] width 797 height 293
click at [720, 545] on button "Continue" at bounding box center [731, 546] width 131 height 55
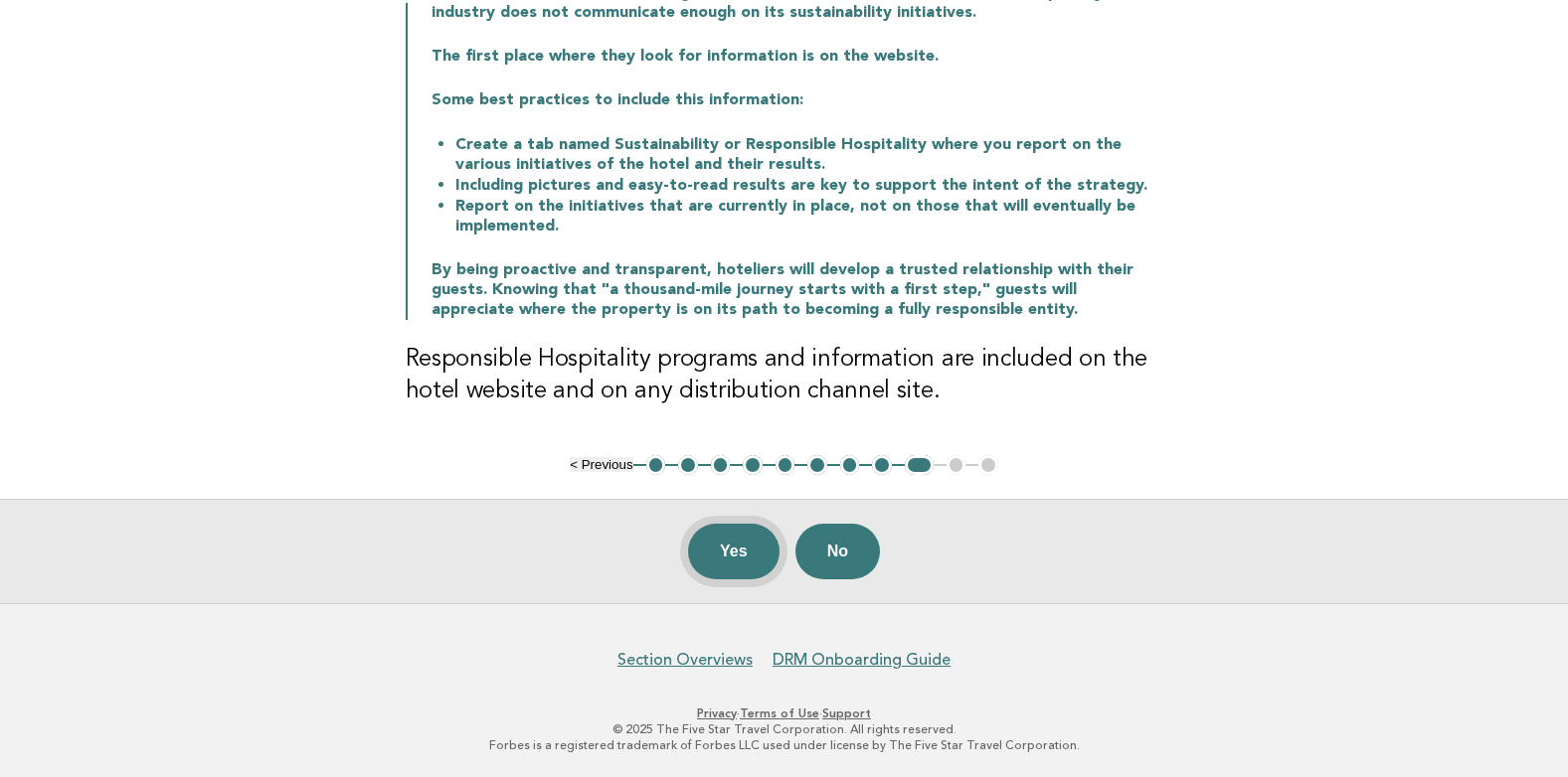
click at [745, 559] on button "Yes" at bounding box center [734, 552] width 92 height 56
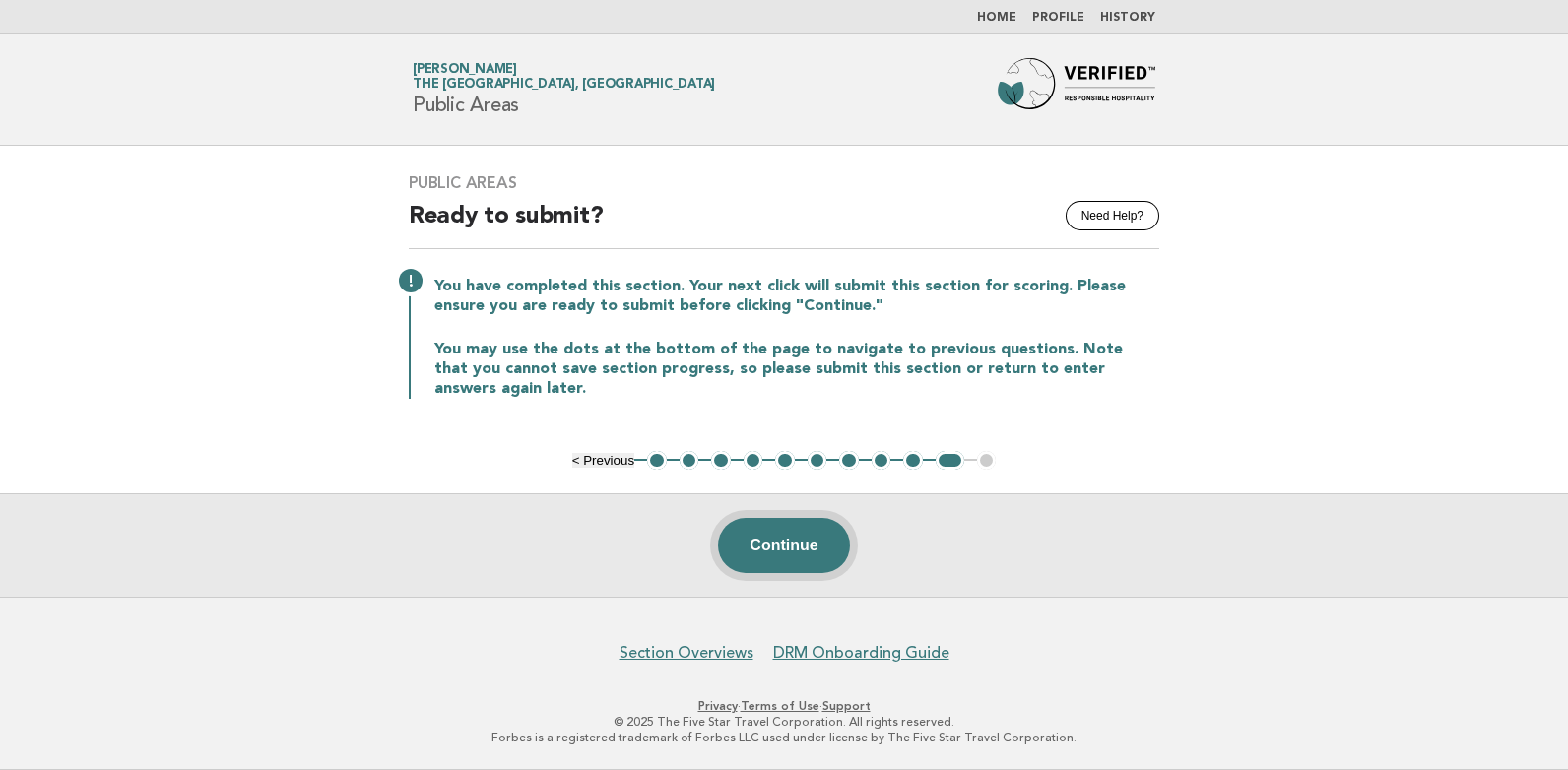
click at [769, 544] on button "Continue" at bounding box center [784, 546] width 131 height 55
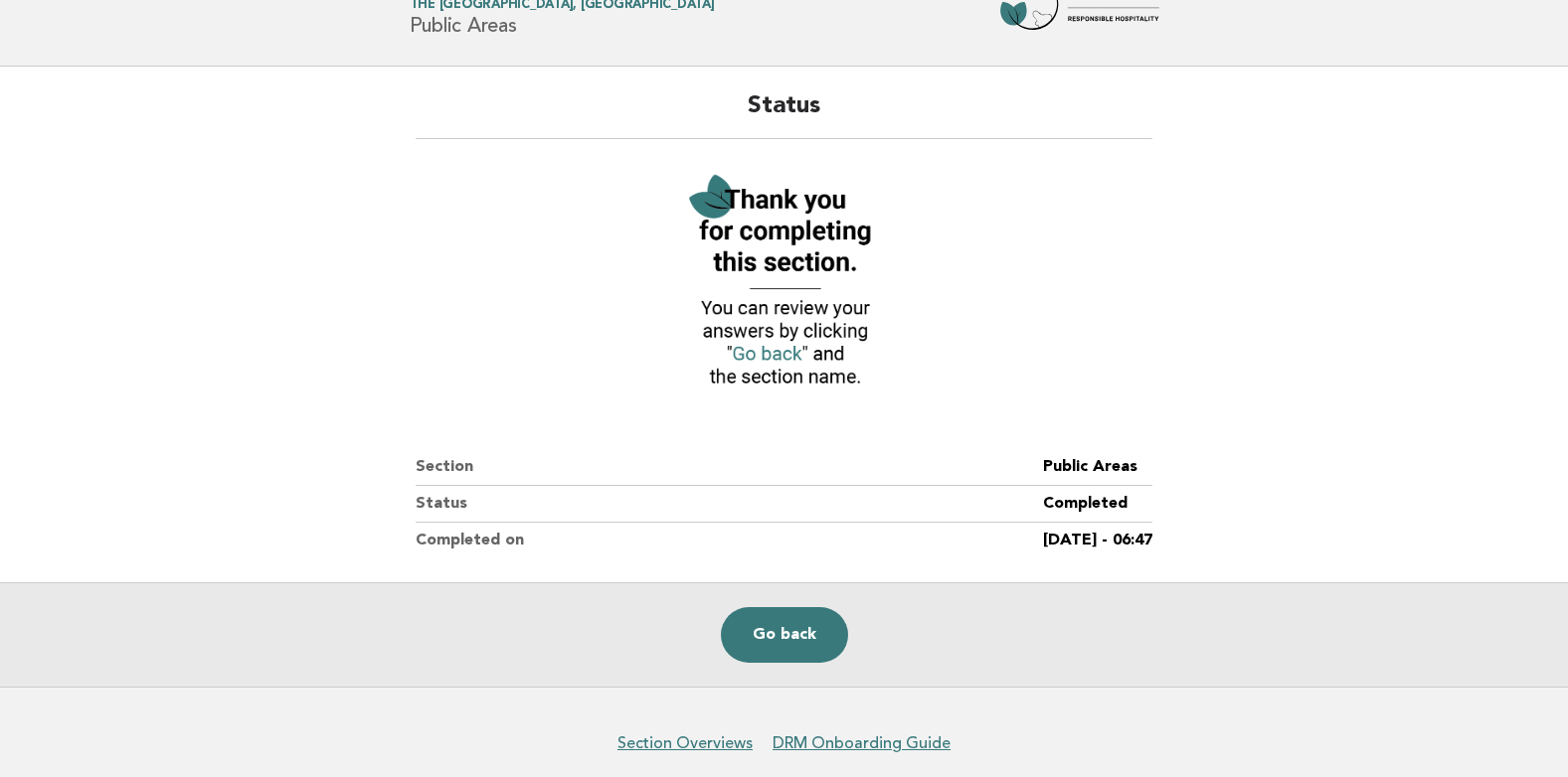
scroll to position [164, 0]
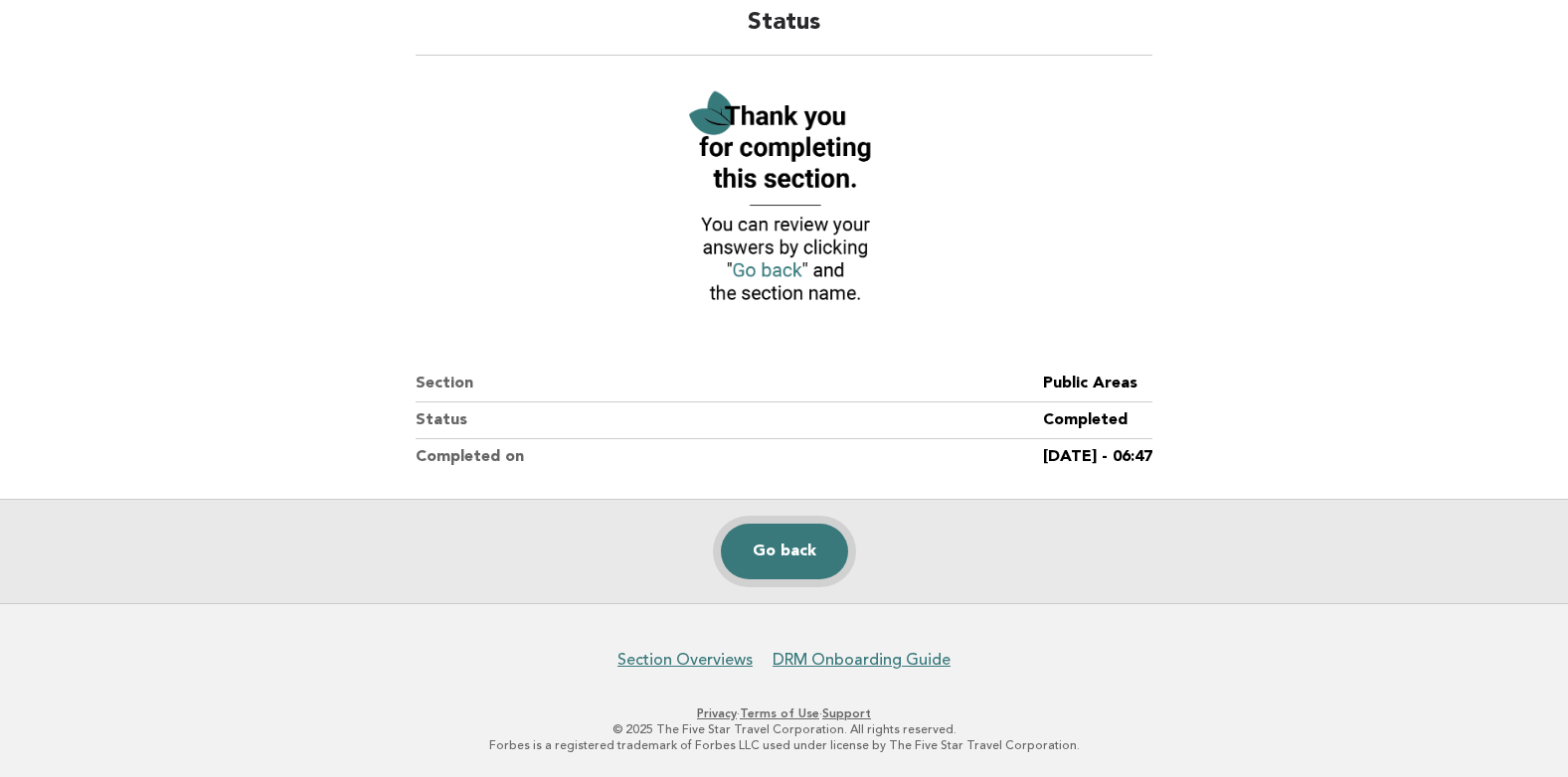
click at [785, 550] on link "Go back" at bounding box center [785, 552] width 128 height 56
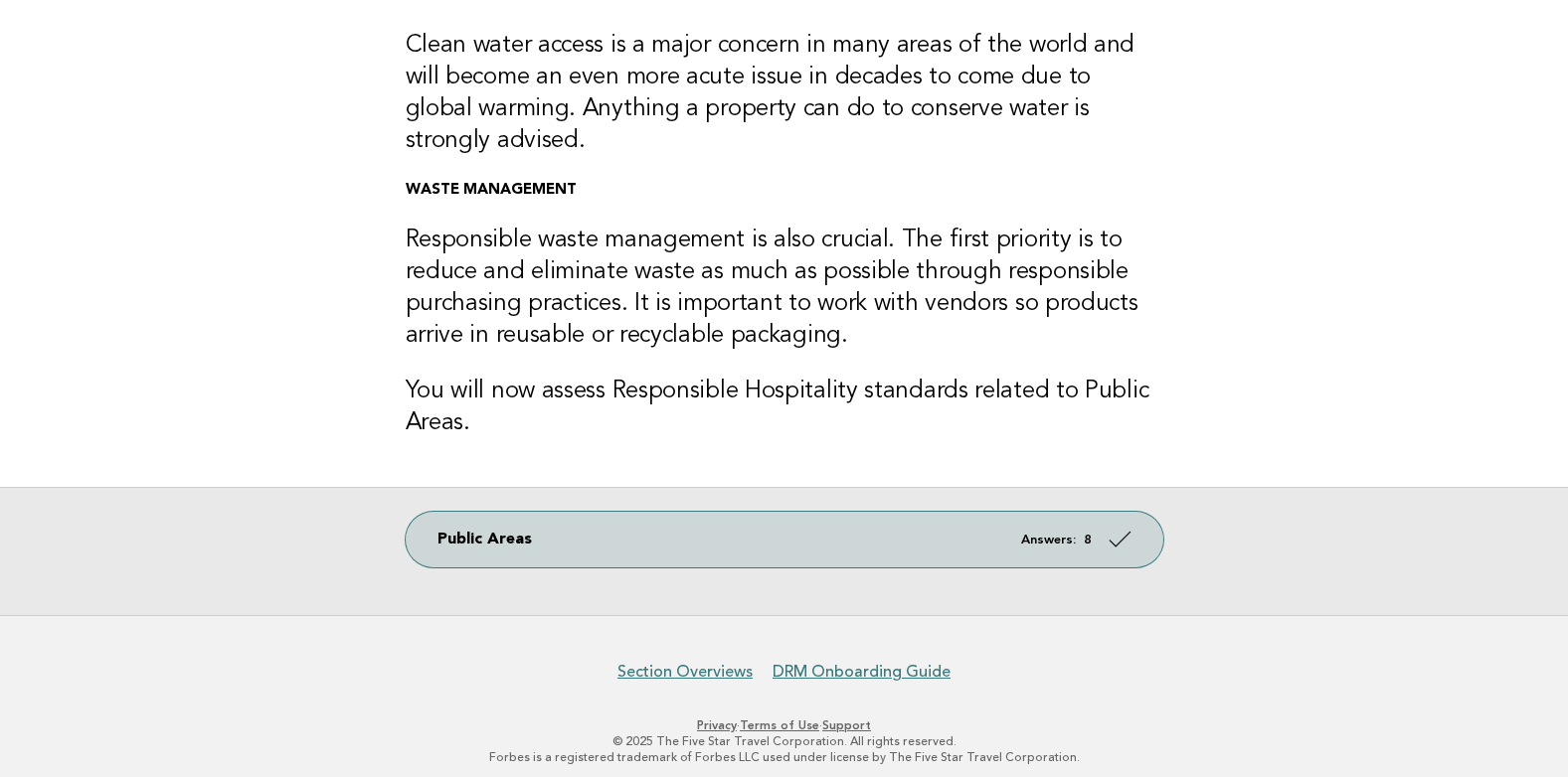
scroll to position [567, 0]
